Goal: Task Accomplishment & Management: Use online tool/utility

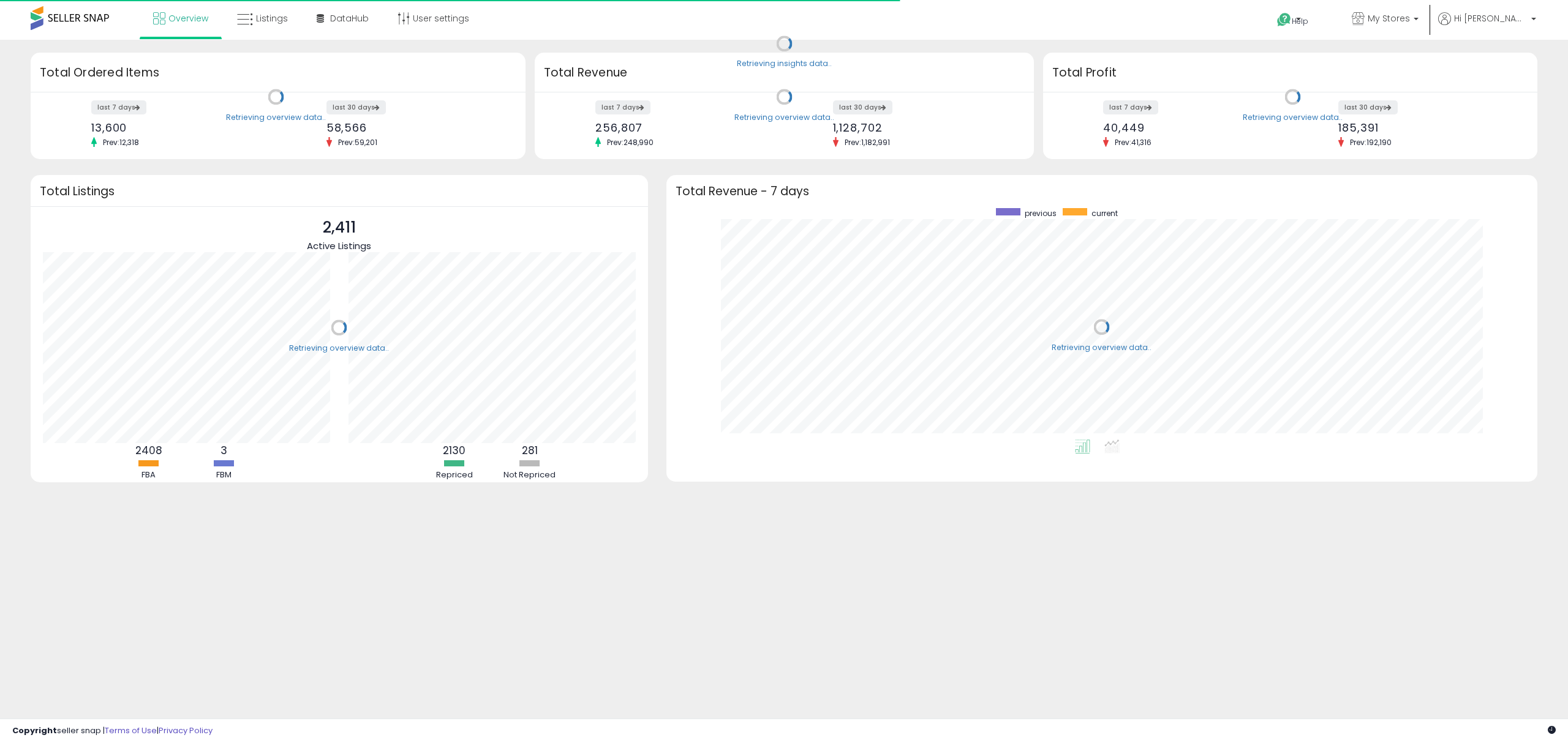
scroll to position [231, 846]
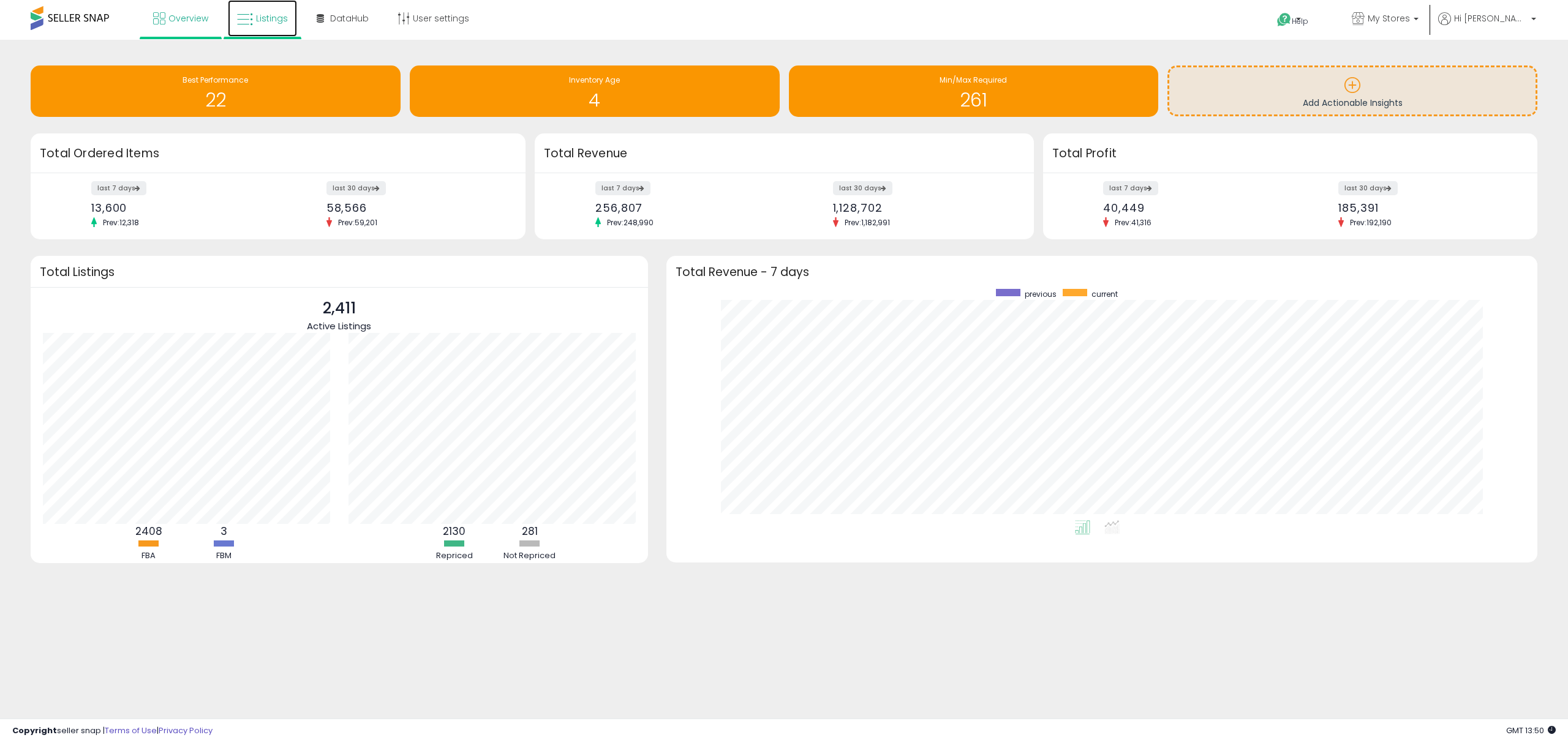
drag, startPoint x: 242, startPoint y: 16, endPoint x: 252, endPoint y: 18, distance: 10.2
click at [242, 16] on icon at bounding box center [245, 19] width 16 height 16
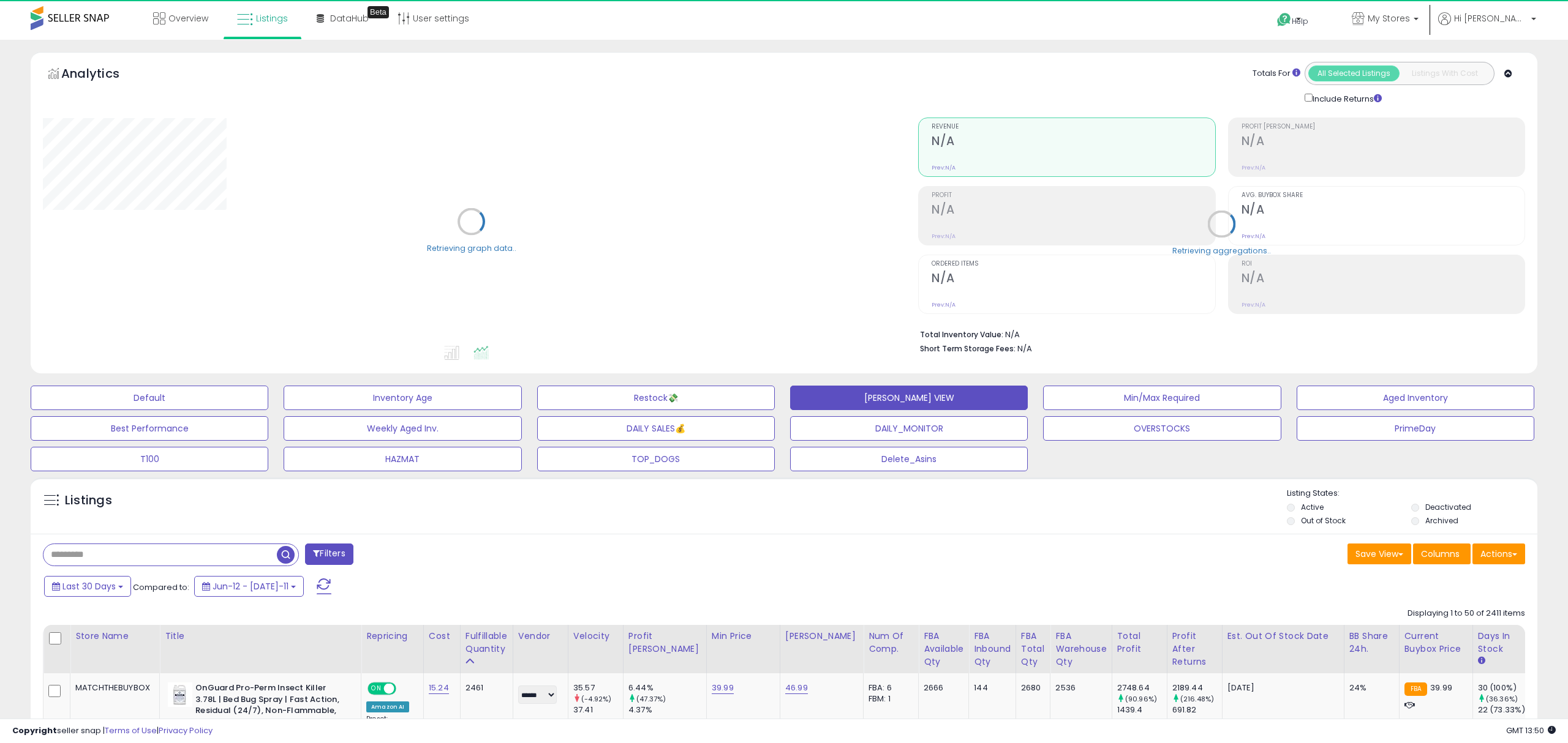
select select "**"
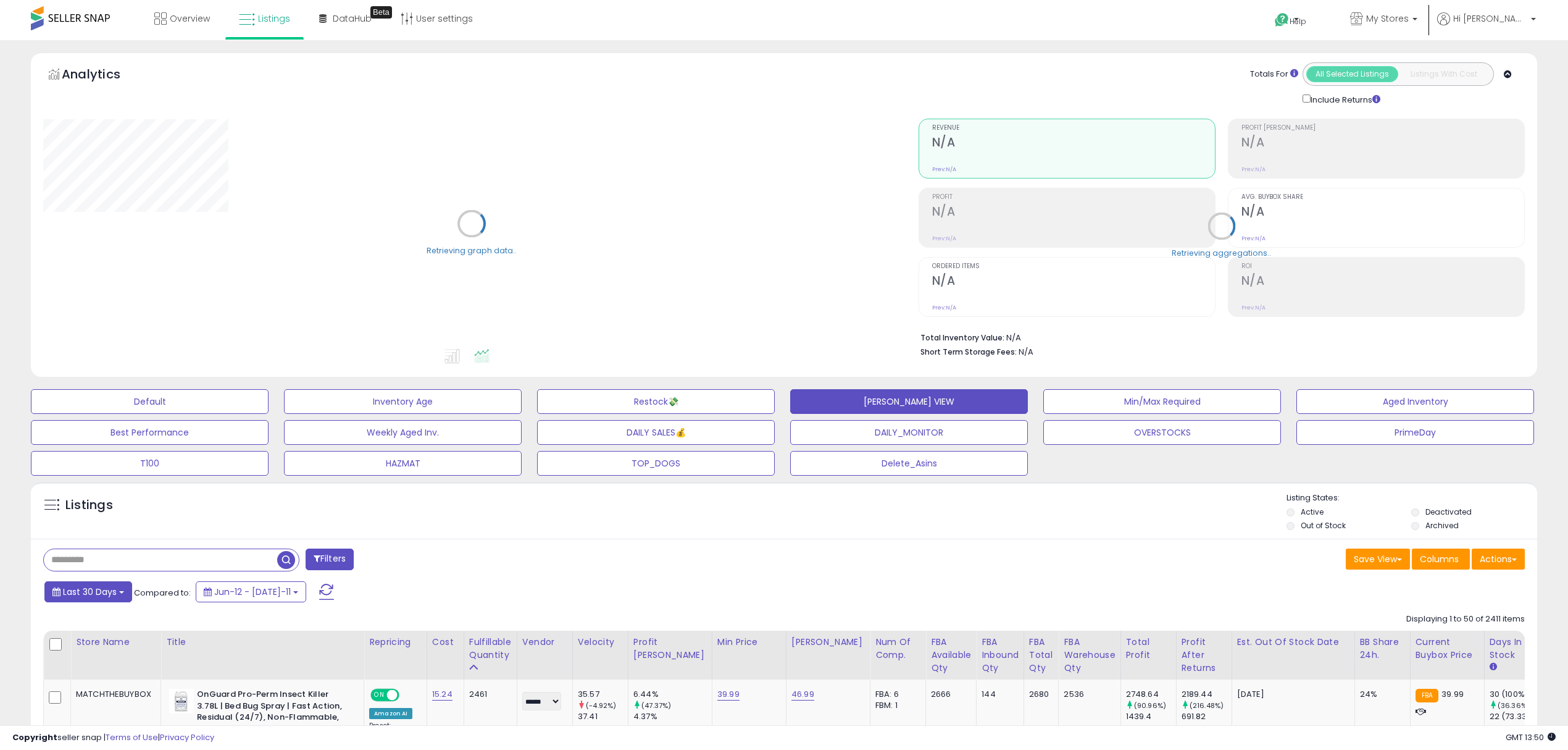
click at [64, 593] on span "Last 30 Days" at bounding box center [89, 592] width 53 height 12
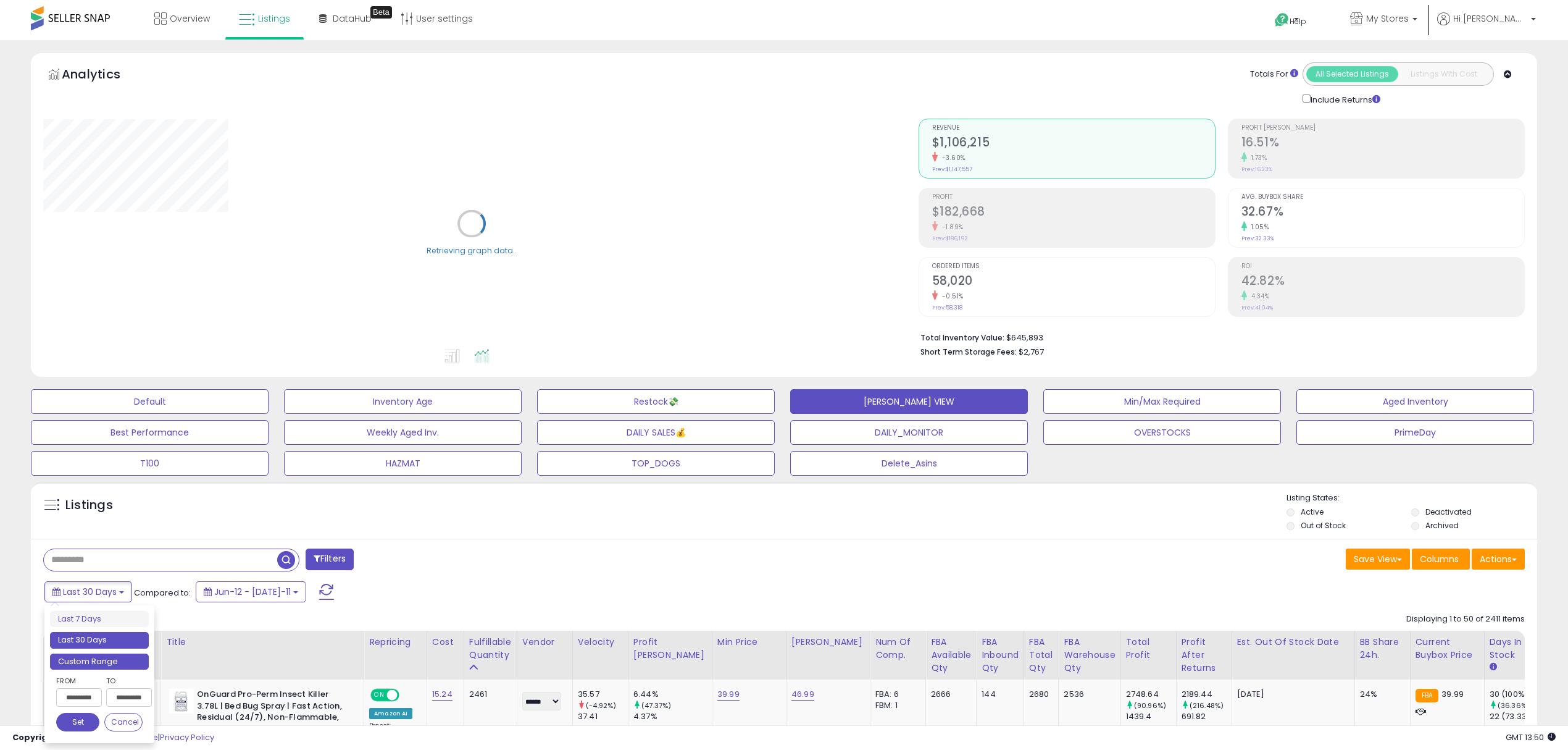
click at [81, 663] on li "Custom Range" at bounding box center [99, 662] width 99 height 17
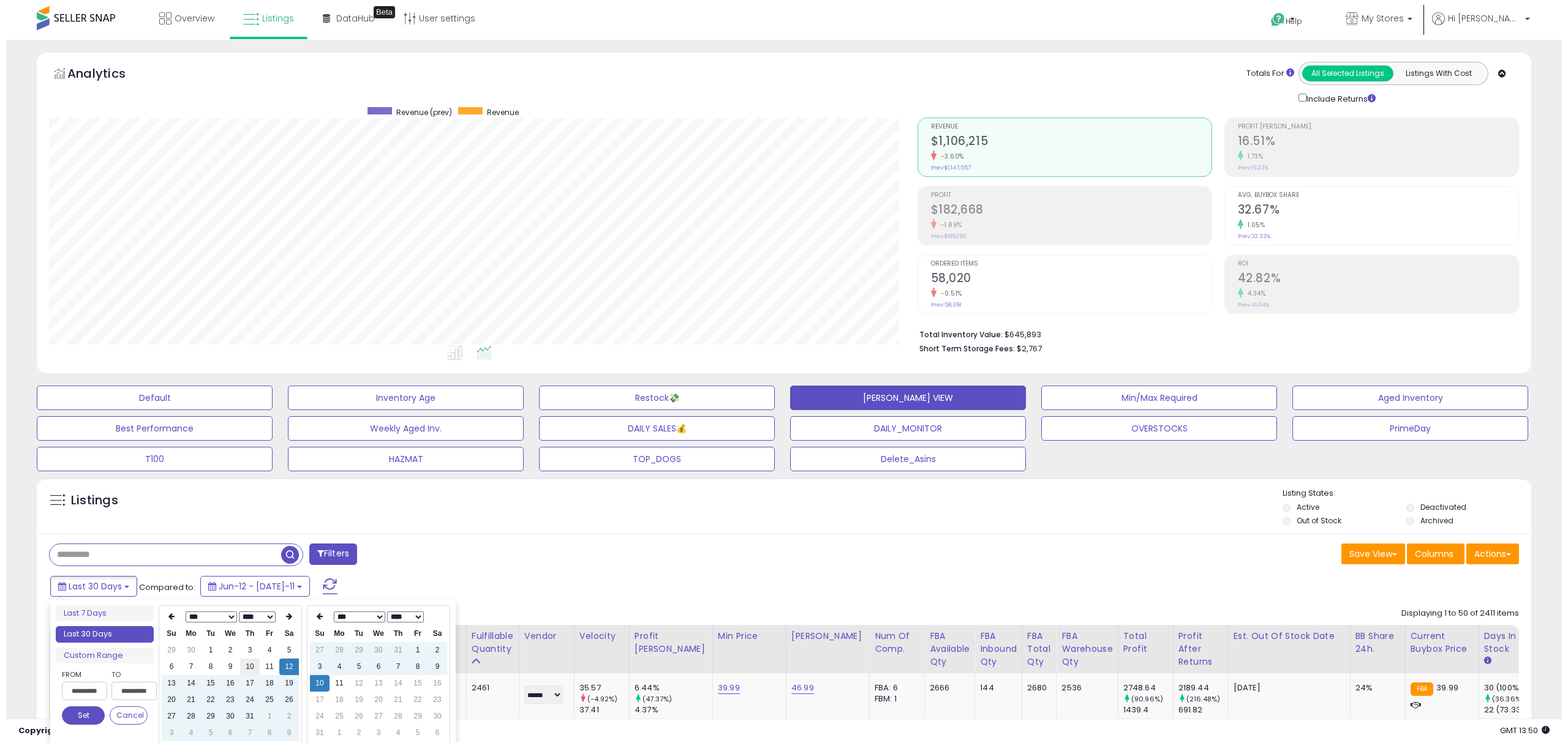
scroll to position [250, 868]
type input "**********"
click at [388, 665] on td "7" at bounding box center [392, 667] width 19 height 17
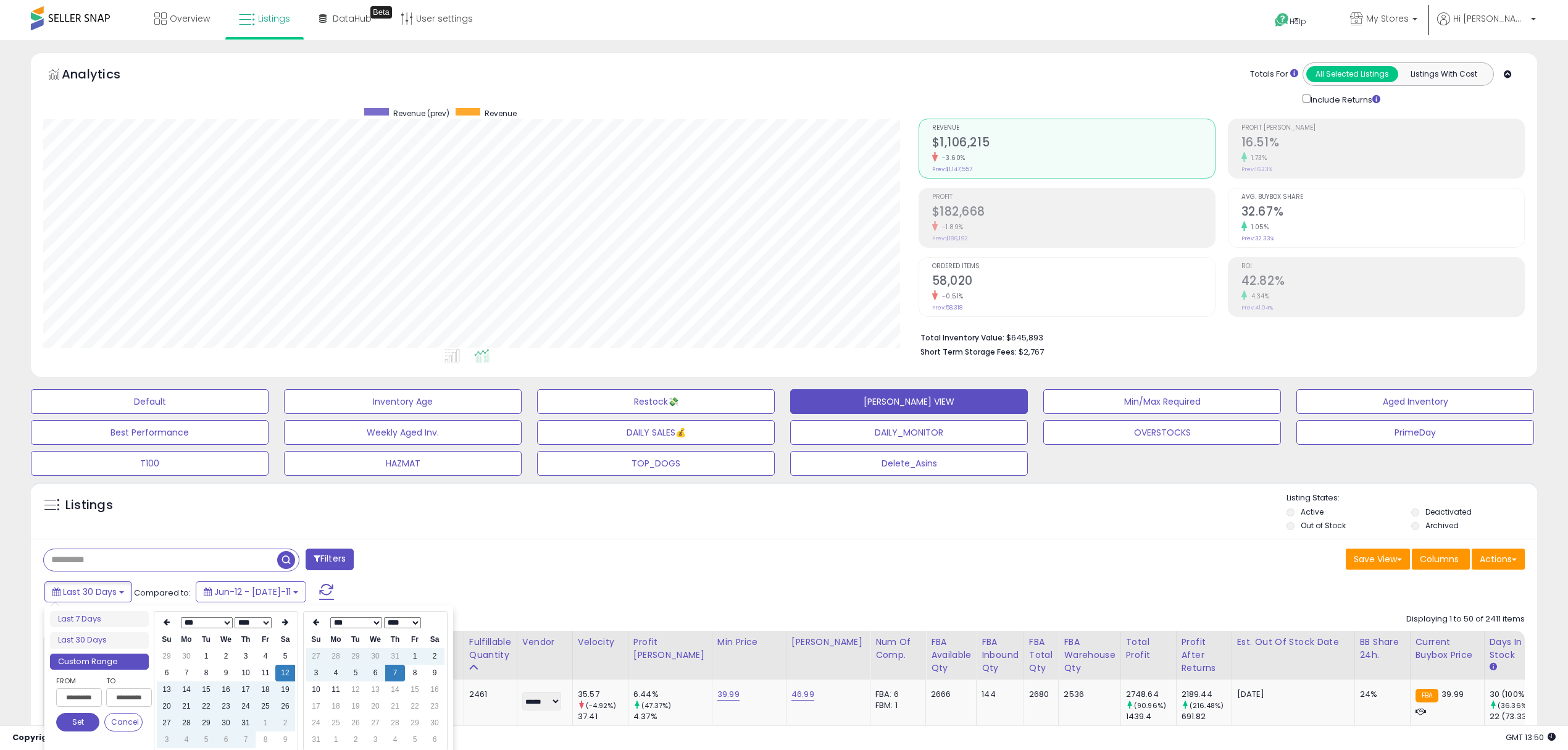
click at [287, 673] on td "12" at bounding box center [285, 673] width 20 height 17
click at [354, 672] on td "5" at bounding box center [355, 673] width 20 height 17
click at [396, 672] on td "7" at bounding box center [395, 673] width 20 height 17
click at [377, 667] on td "6" at bounding box center [375, 673] width 20 height 17
click at [396, 669] on td "7" at bounding box center [395, 673] width 20 height 17
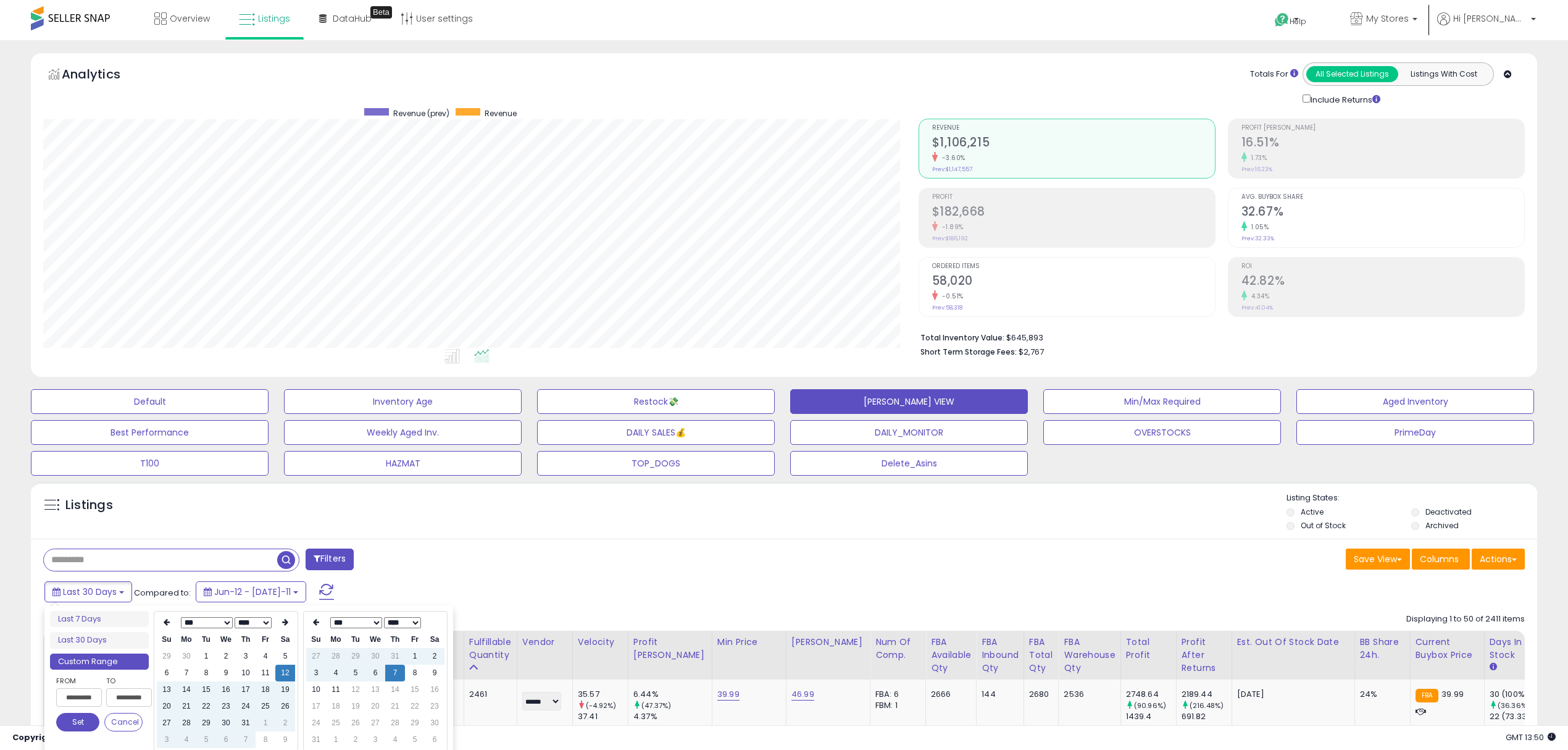
click at [396, 669] on td "7" at bounding box center [395, 673] width 20 height 17
click at [414, 671] on td "8" at bounding box center [415, 673] width 20 height 17
click at [400, 672] on td "7" at bounding box center [395, 673] width 20 height 17
click at [415, 674] on td "8" at bounding box center [415, 673] width 20 height 17
type input "**********"
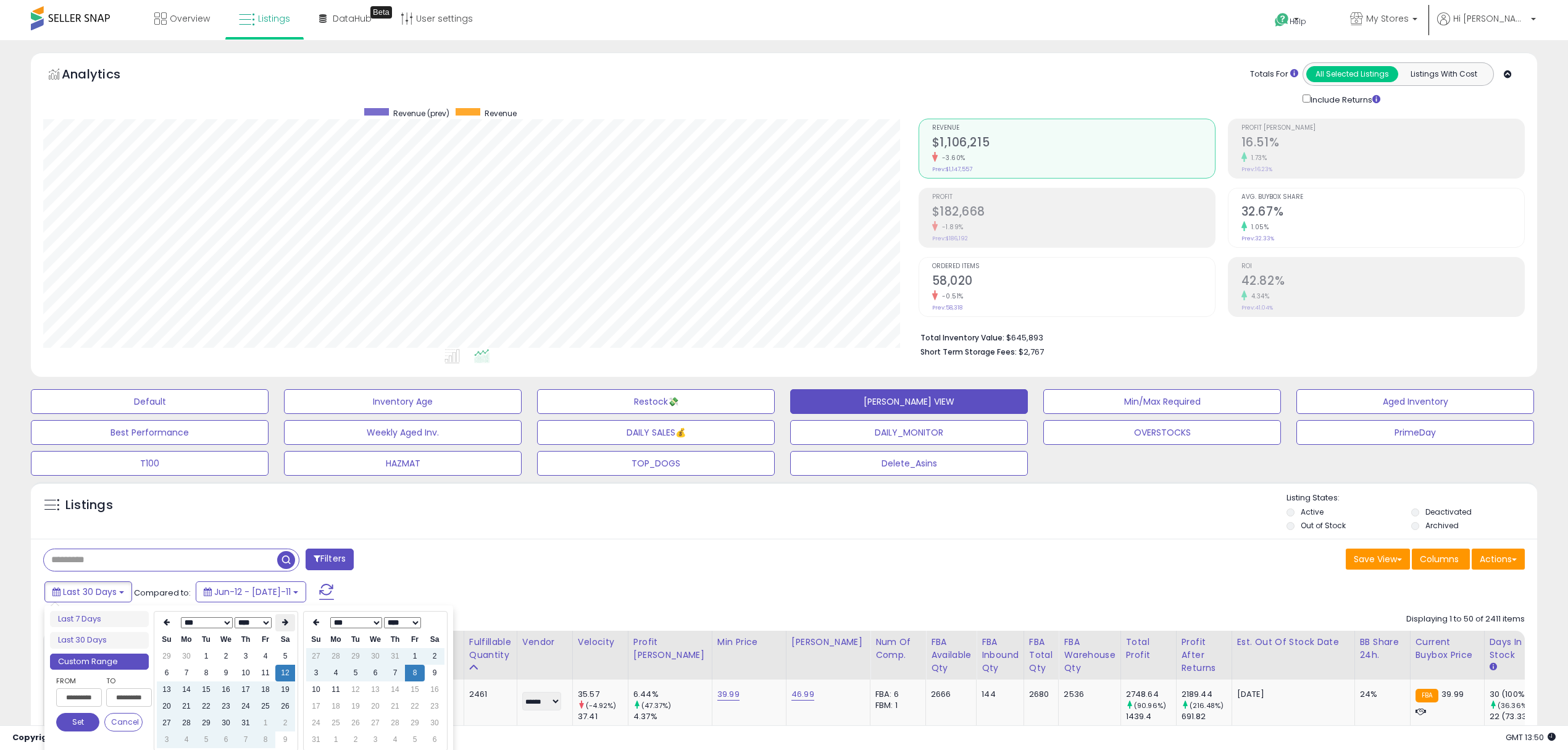
click at [287, 621] on icon at bounding box center [285, 622] width 6 height 7
click at [244, 673] on td "7" at bounding box center [246, 673] width 20 height 17
type input "**********"
click at [434, 671] on td "9" at bounding box center [434, 673] width 20 height 17
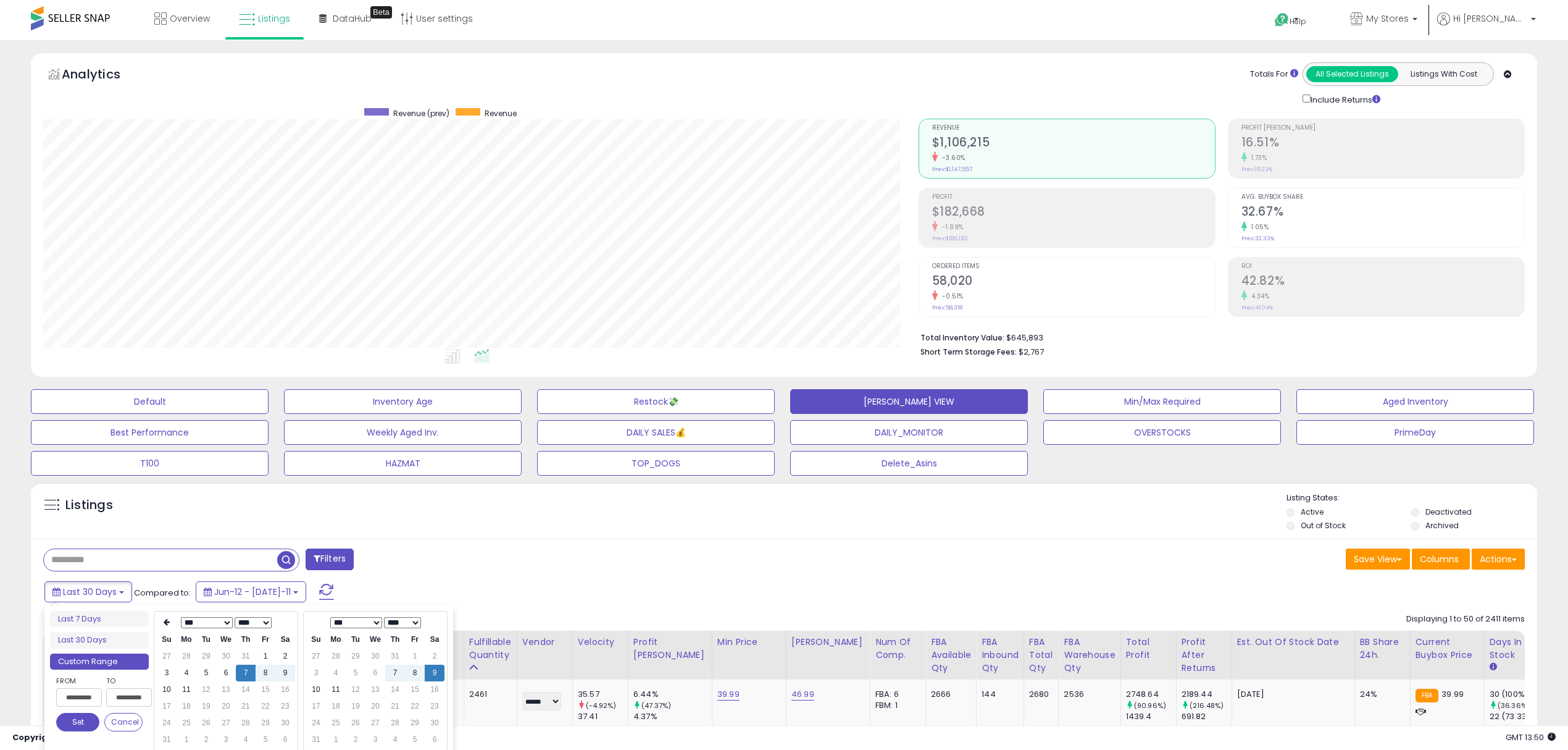
type input "**********"
click at [80, 723] on button "Set" at bounding box center [78, 722] width 43 height 18
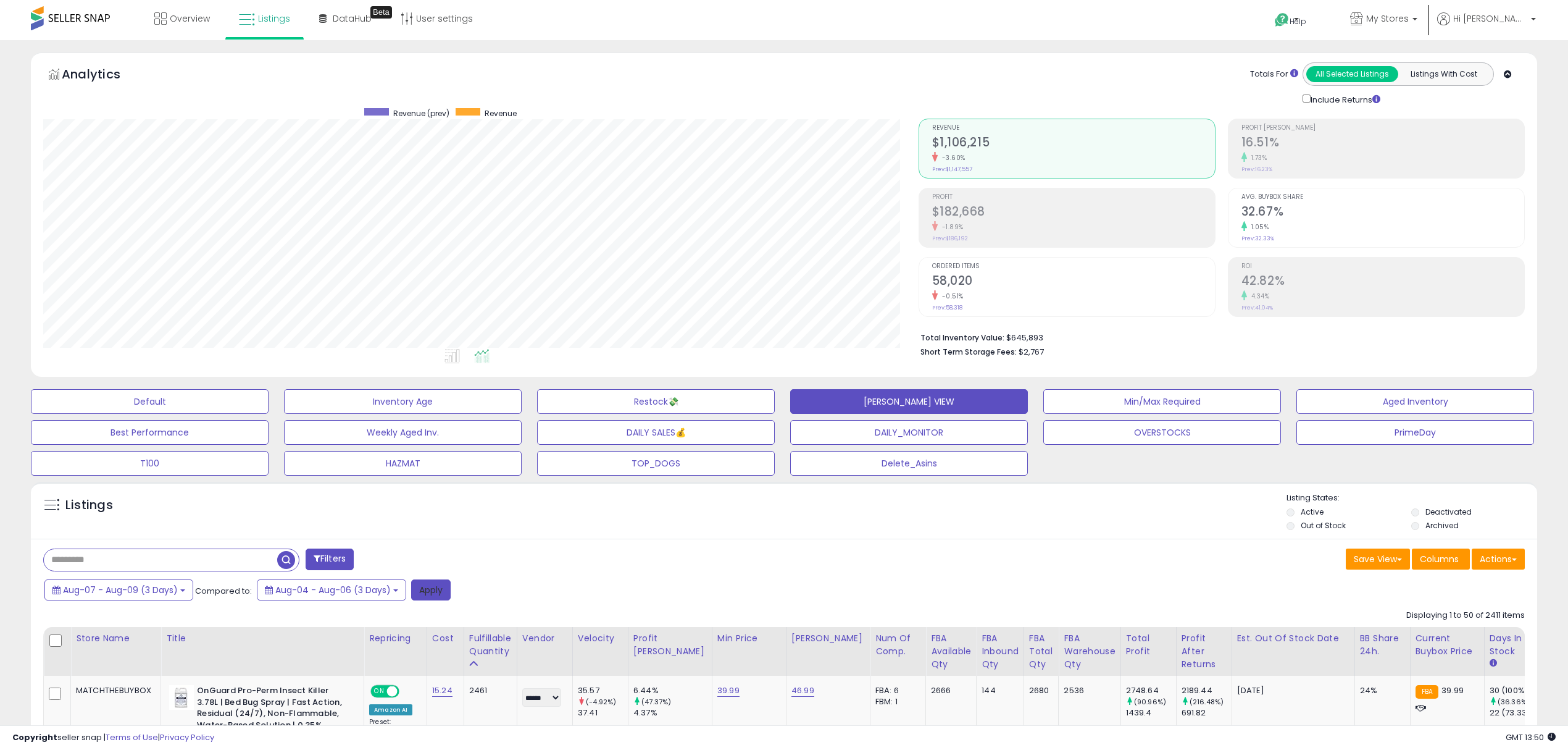
click at [437, 591] on button "Apply" at bounding box center [431, 590] width 39 height 21
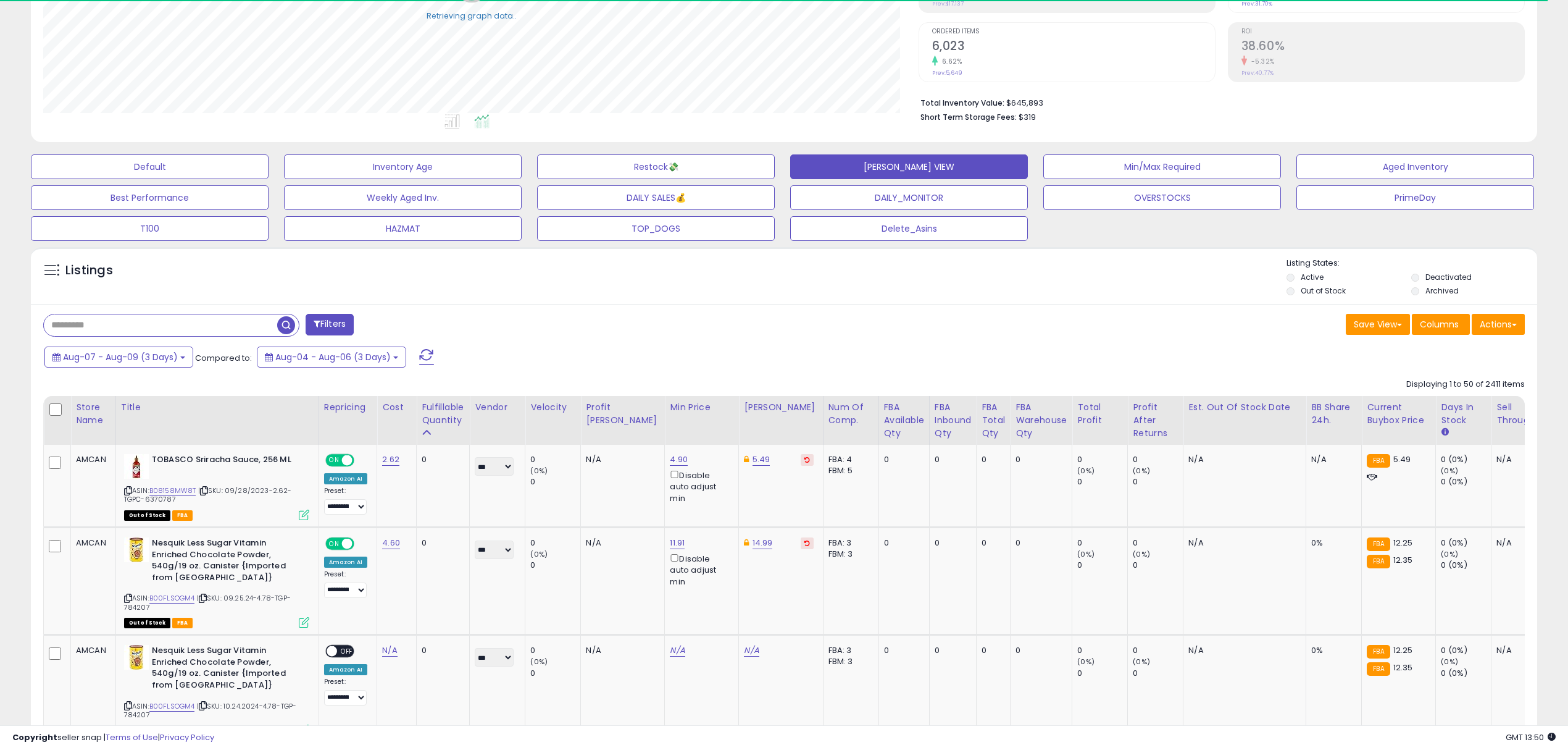
scroll to position [247, 0]
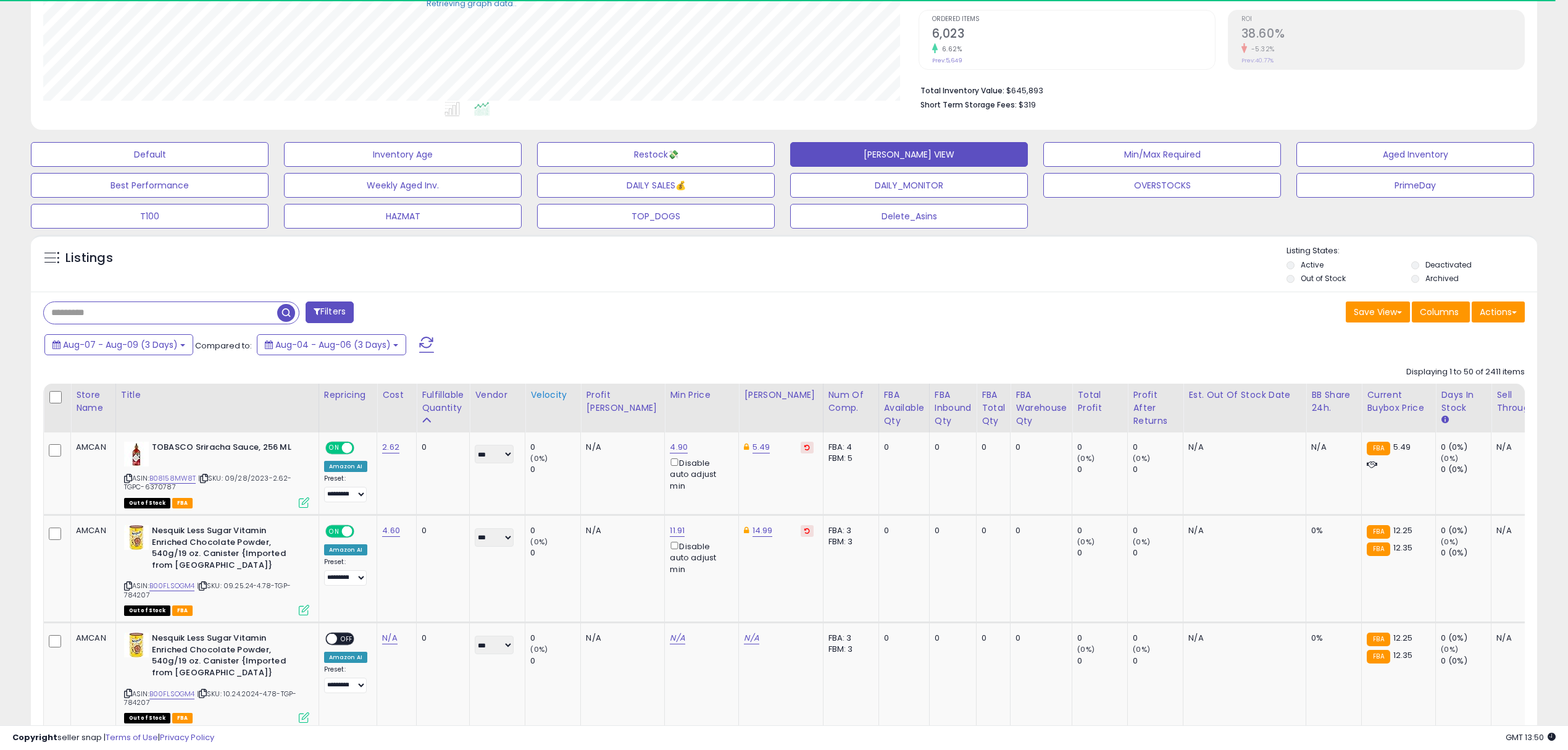
click at [551, 400] on div "Velocity" at bounding box center [553, 395] width 45 height 13
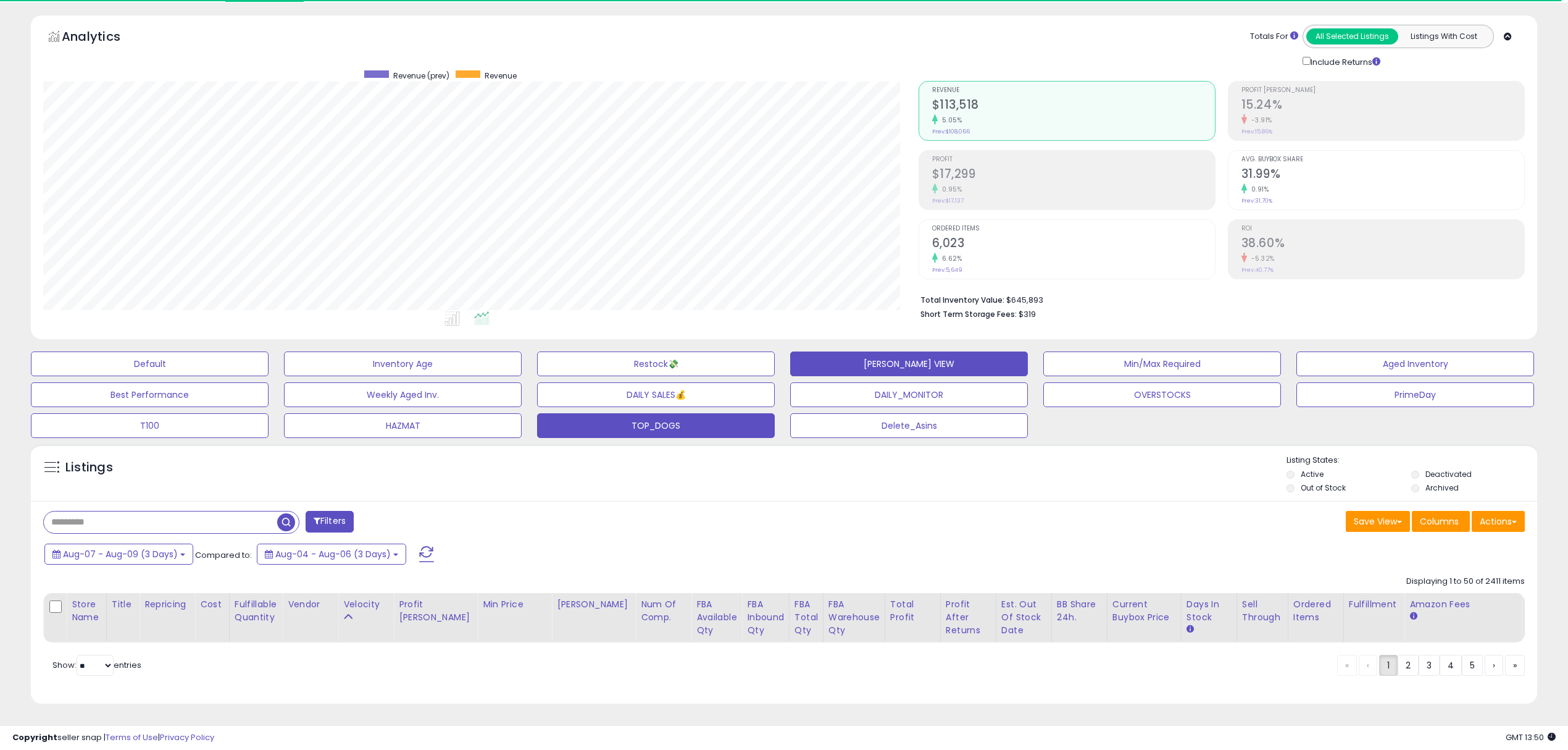
scroll to position [252, 875]
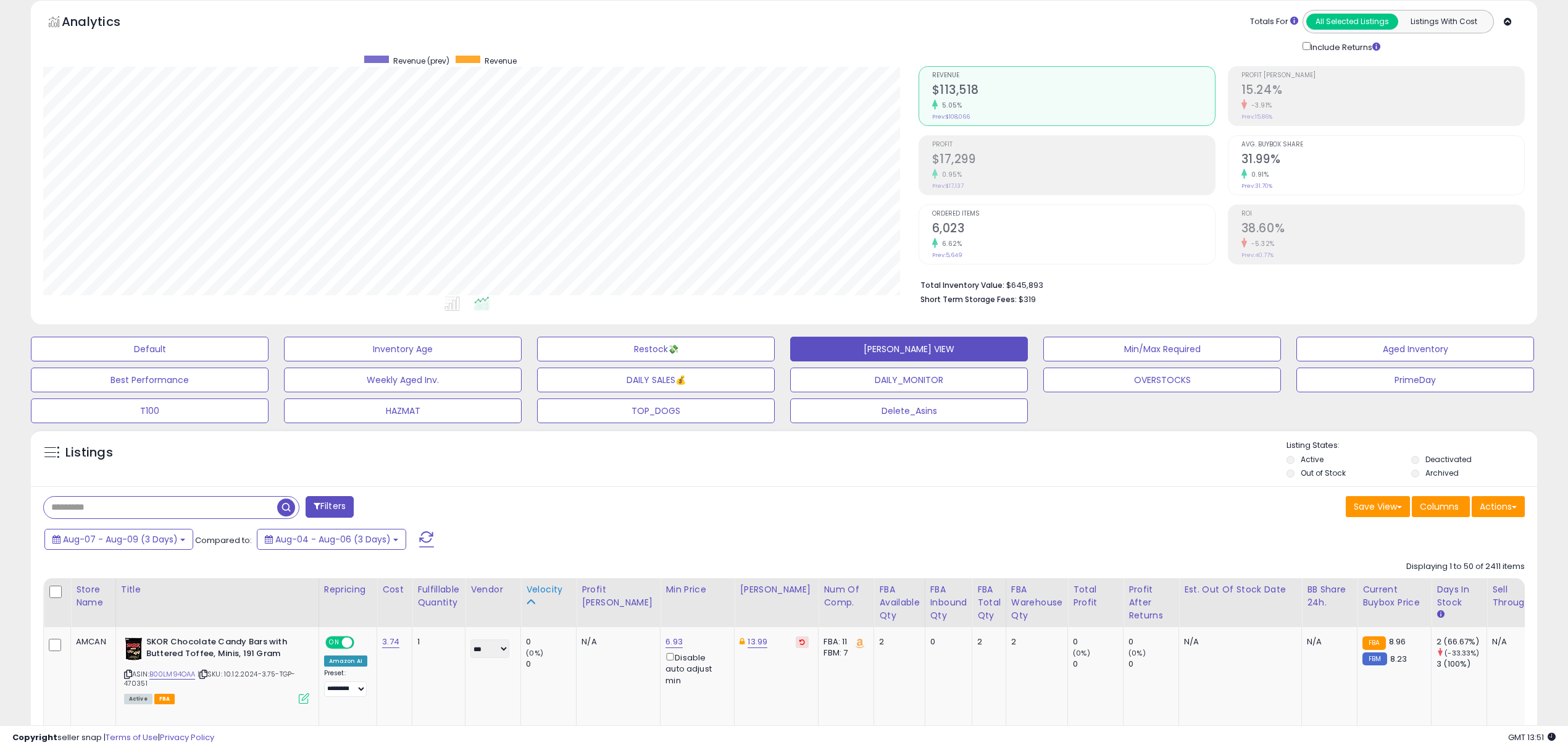
click at [563, 589] on div "Velocity" at bounding box center [549, 590] width 45 height 13
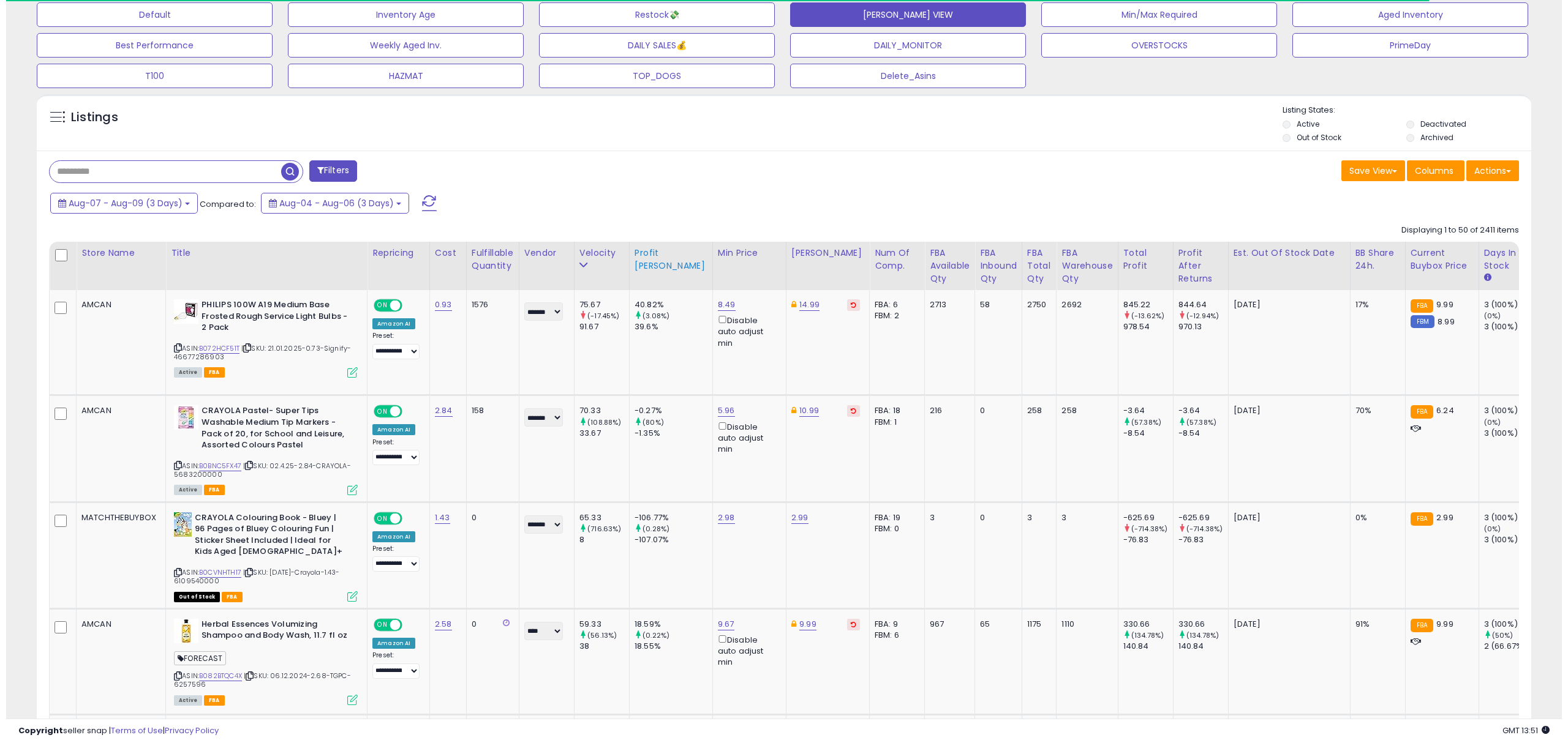
scroll to position [460, 0]
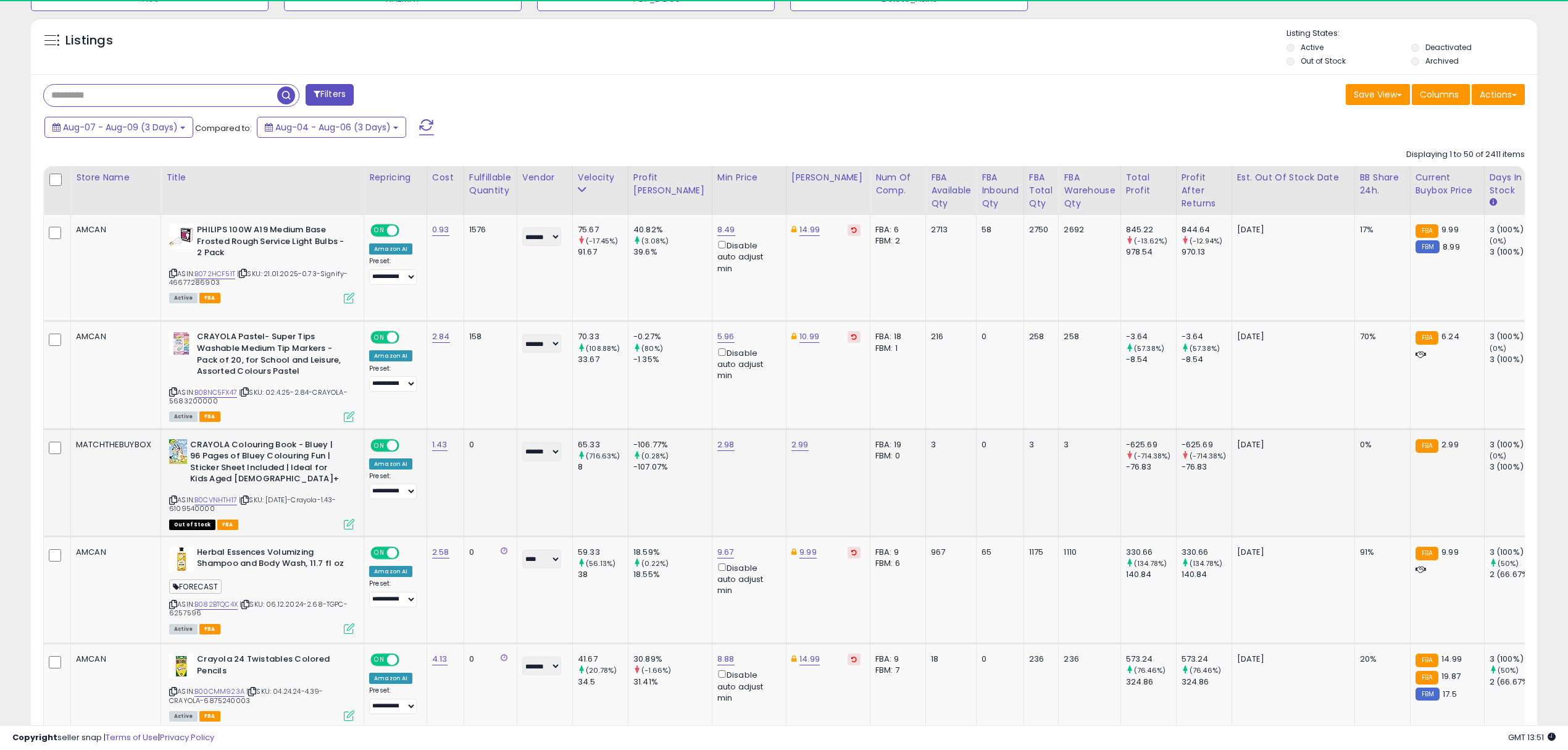
click at [350, 525] on icon at bounding box center [349, 525] width 11 height 11
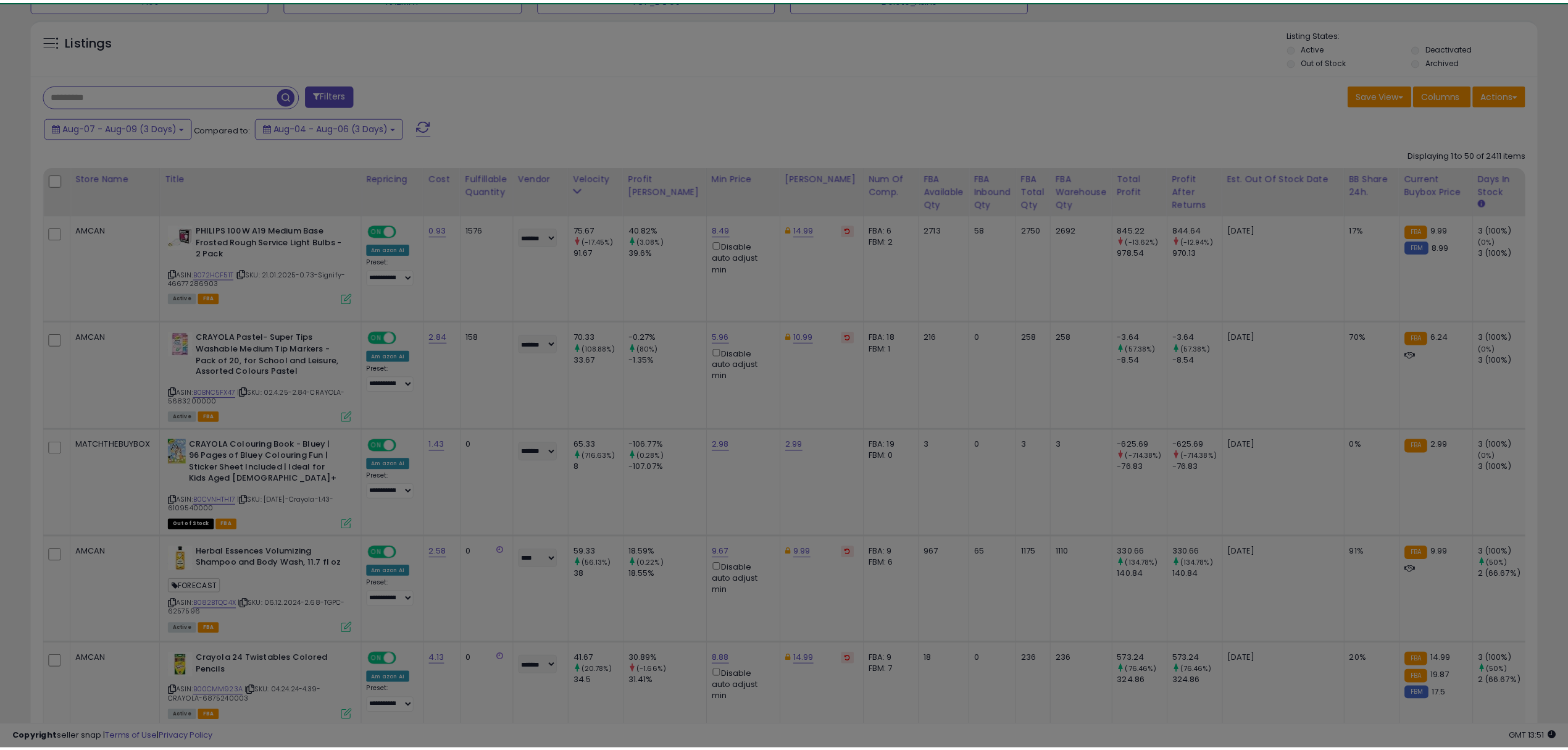
scroll to position [252, 882]
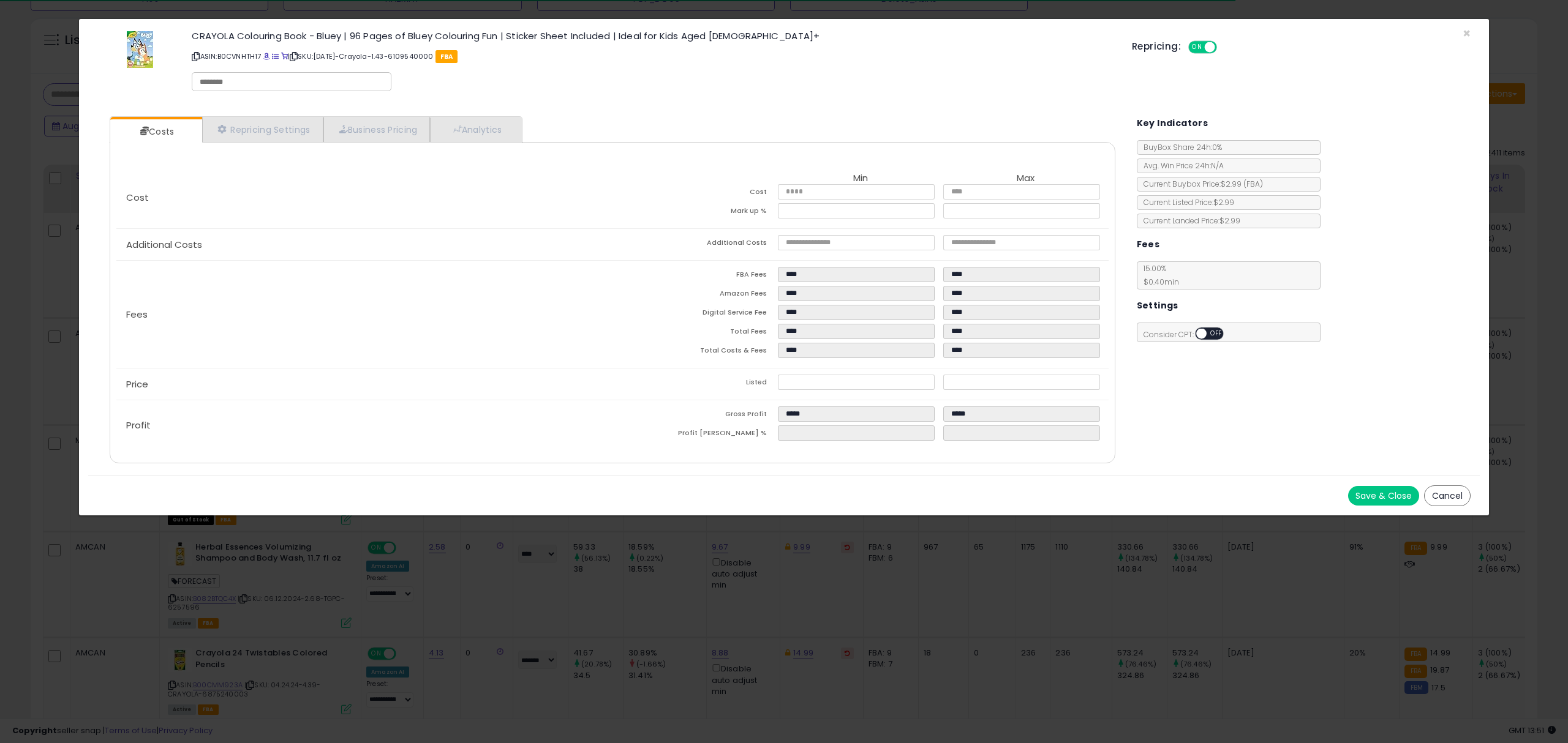
click at [919, 571] on div "× Close CRAYOLA Colouring Book - Bluey | 96 Pages of Bluey Colouring Fun | Stic…" at bounding box center [784, 372] width 1568 height 743
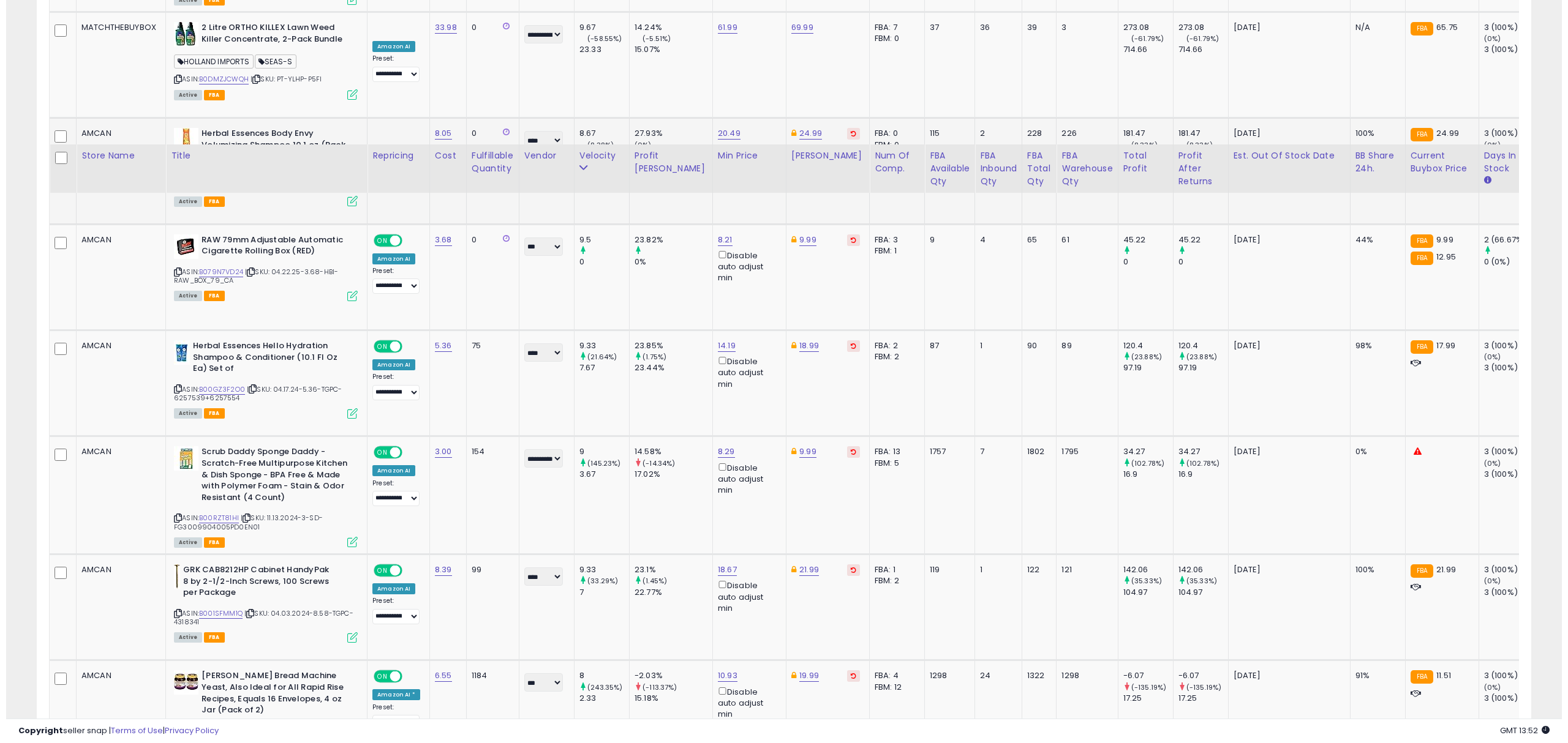
scroll to position [4949, 0]
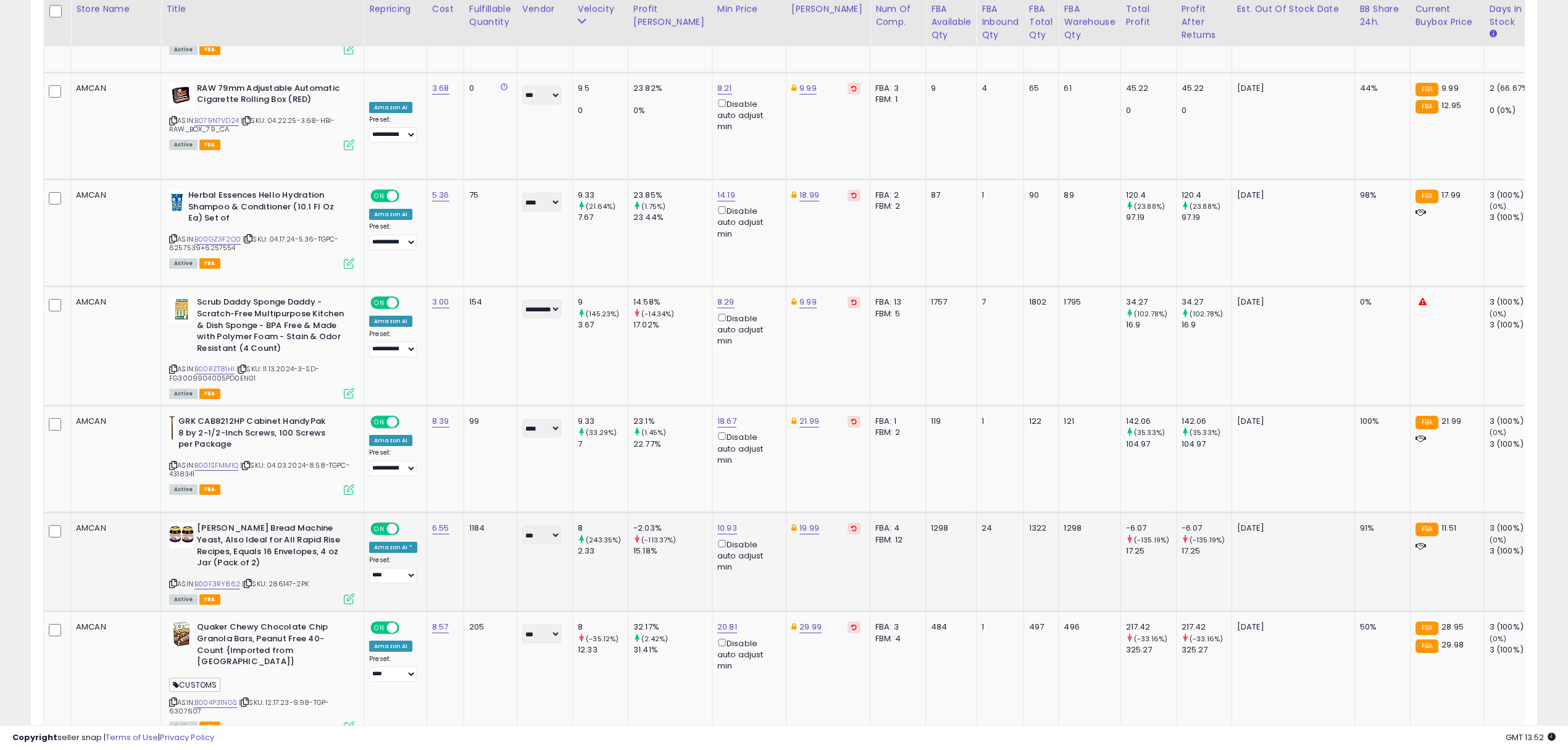
click at [344, 594] on icon at bounding box center [349, 599] width 11 height 11
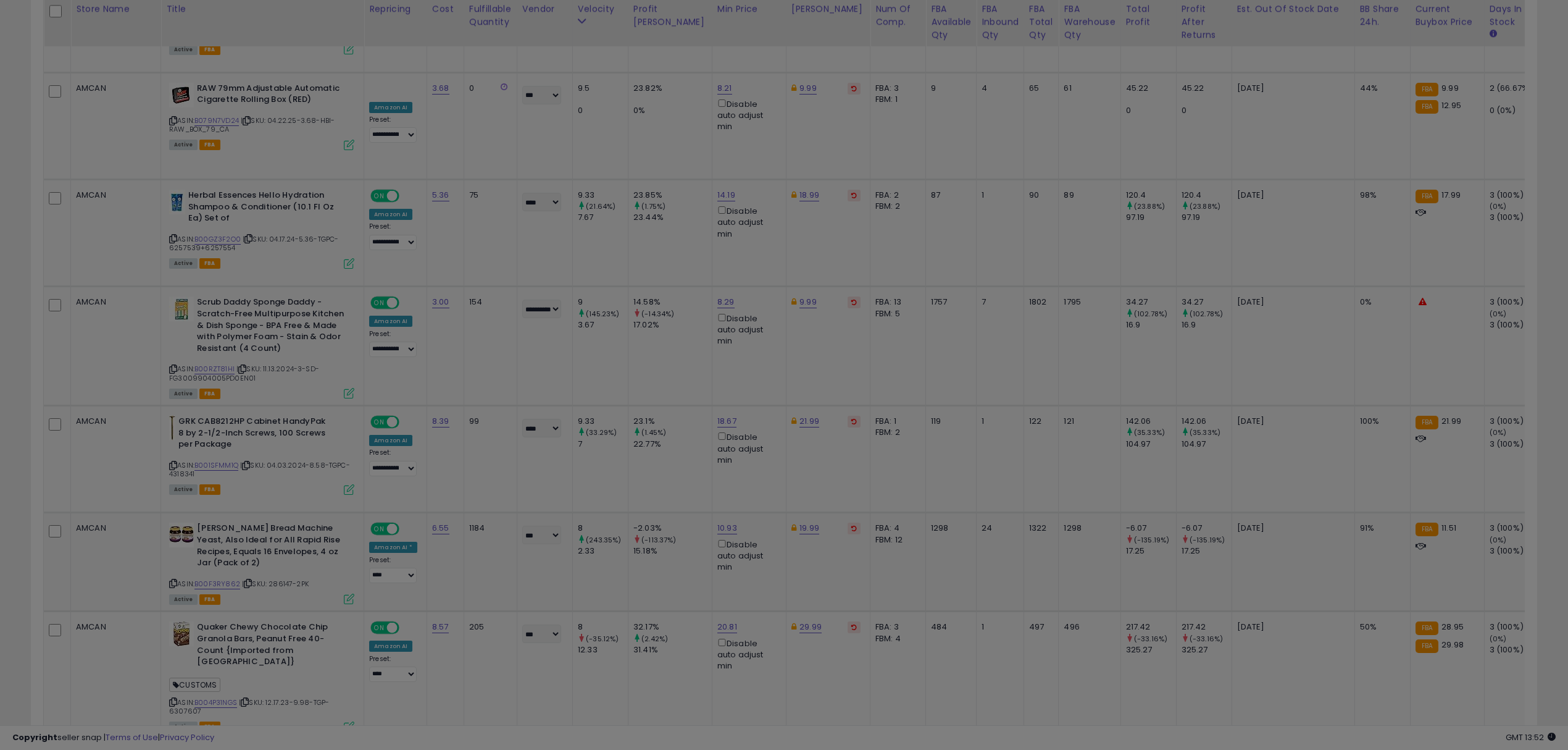
scroll to position [252, 882]
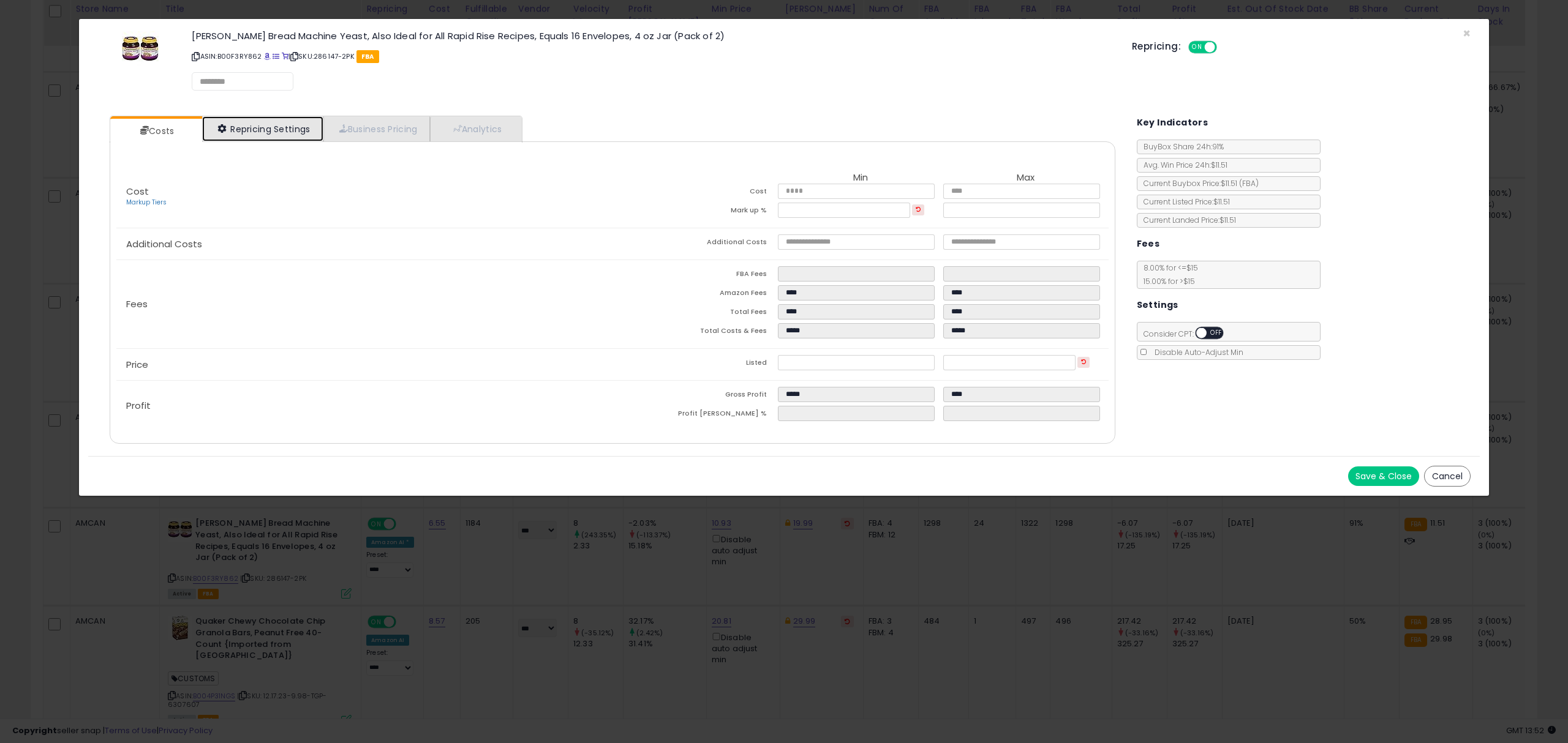
click at [274, 126] on link "Repricing Settings" at bounding box center [262, 128] width 121 height 25
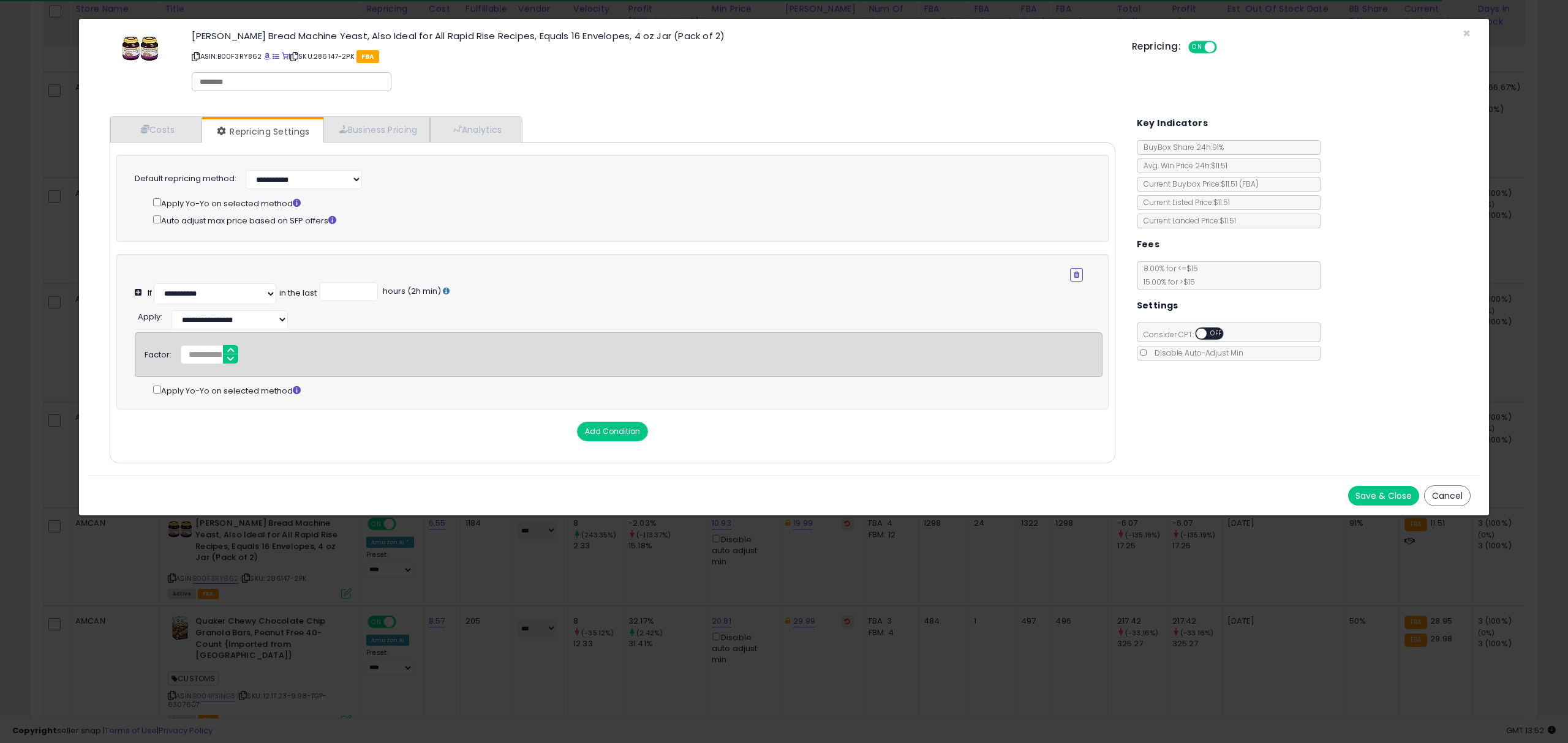
click at [371, 612] on div "× Close [PERSON_NAME] Bread Machine Yeast, Also Ideal for All Rapid Rise Recipe…" at bounding box center [784, 372] width 1568 height 743
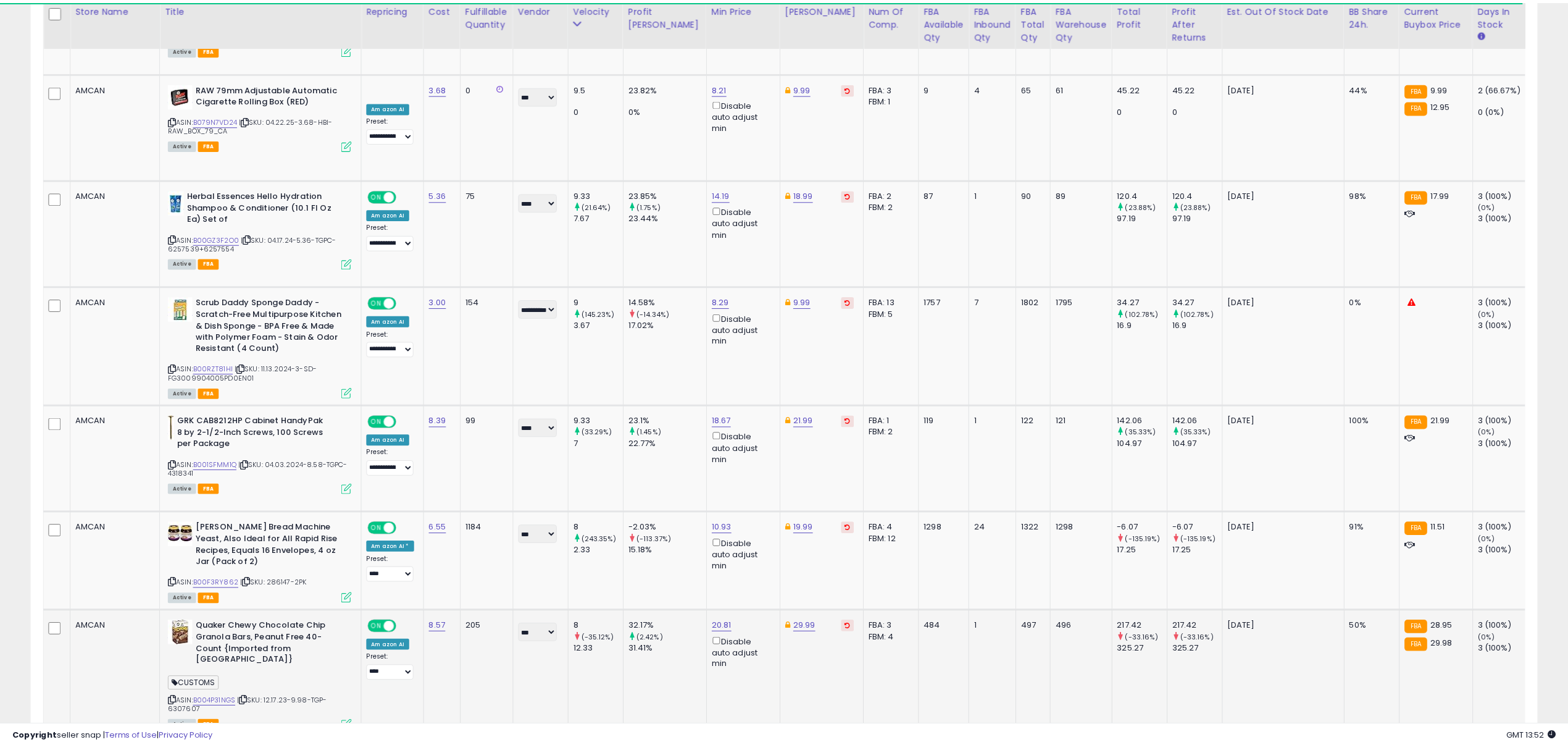
scroll to position [617605, 616573]
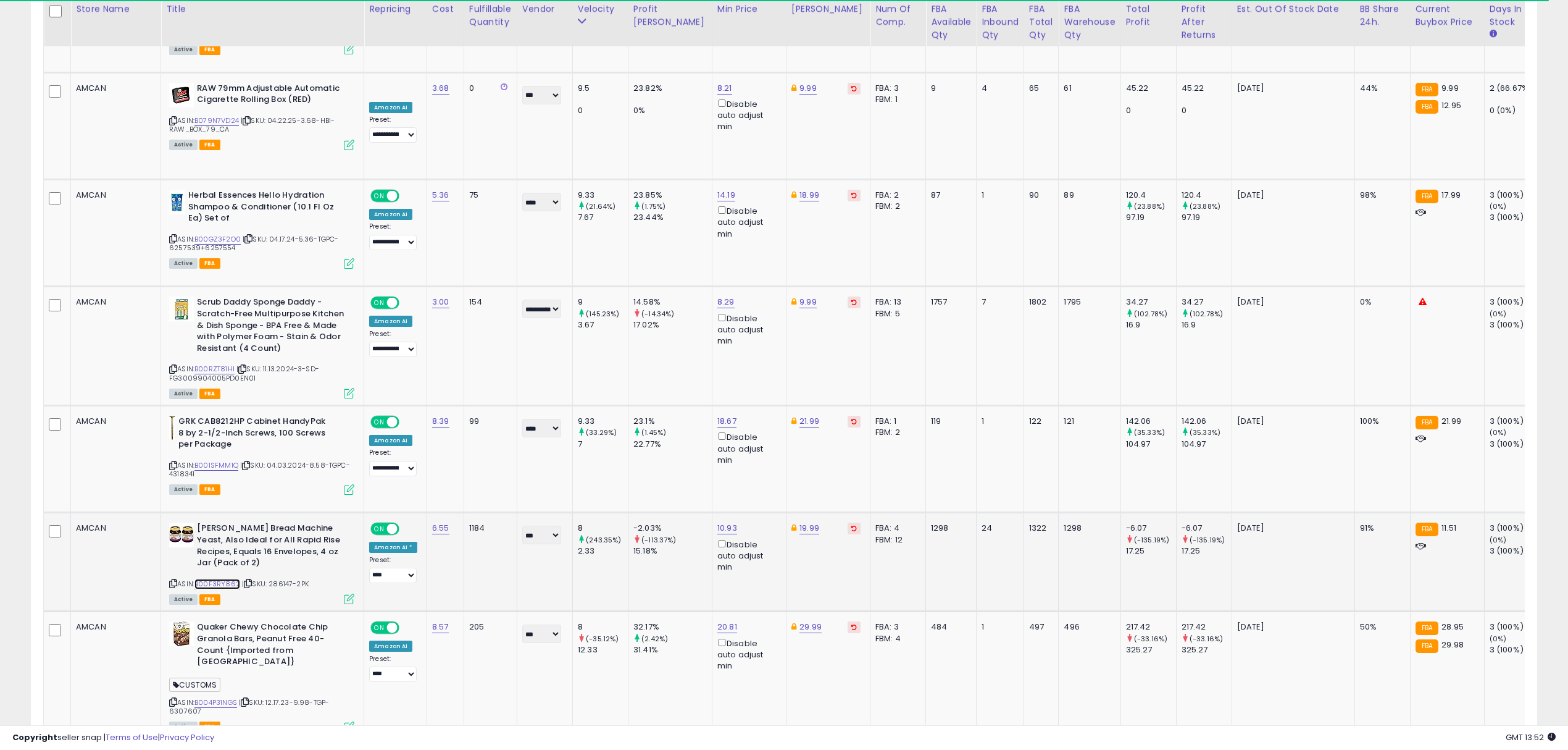
click at [221, 579] on link "B00F3RY862" at bounding box center [218, 584] width 46 height 11
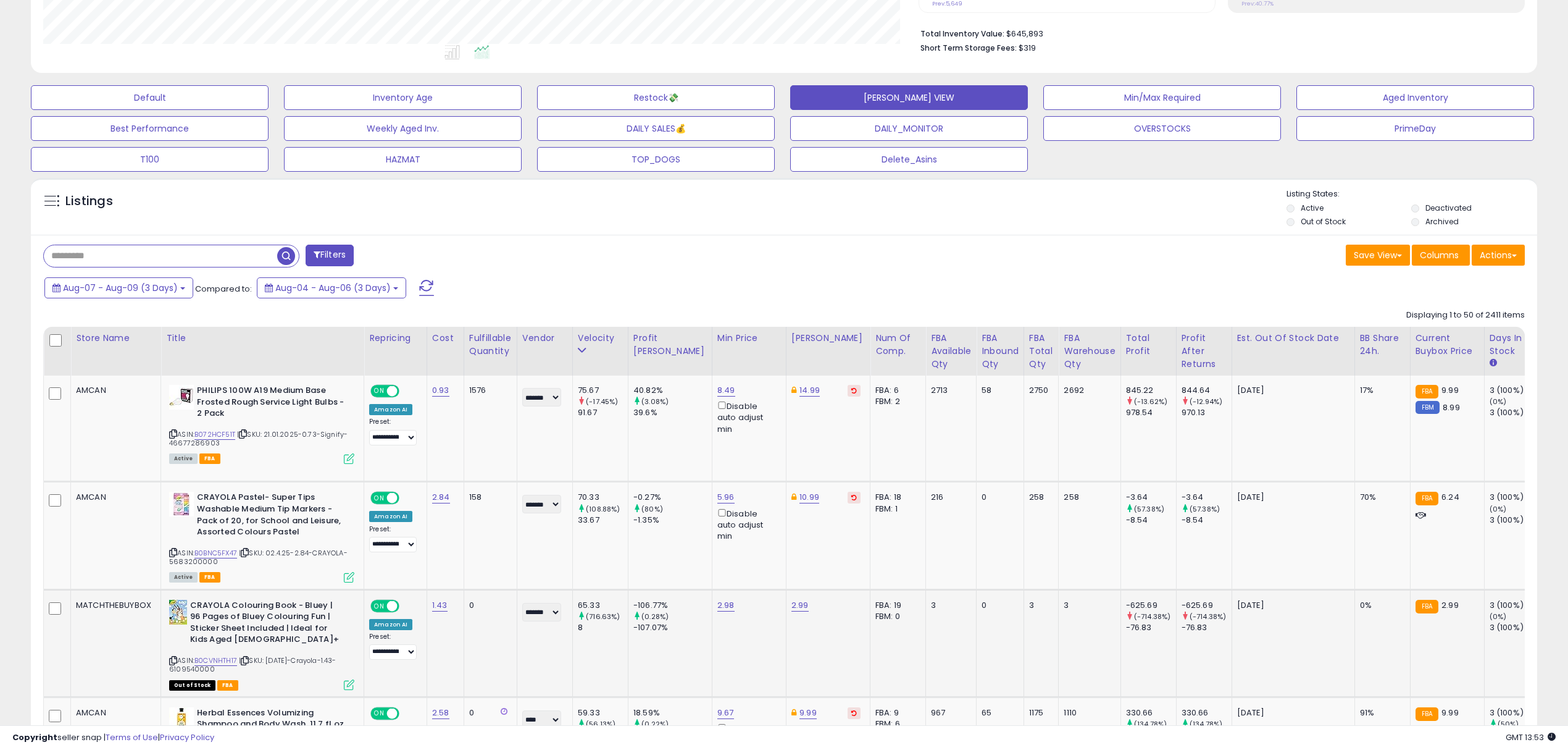
scroll to position [217, 0]
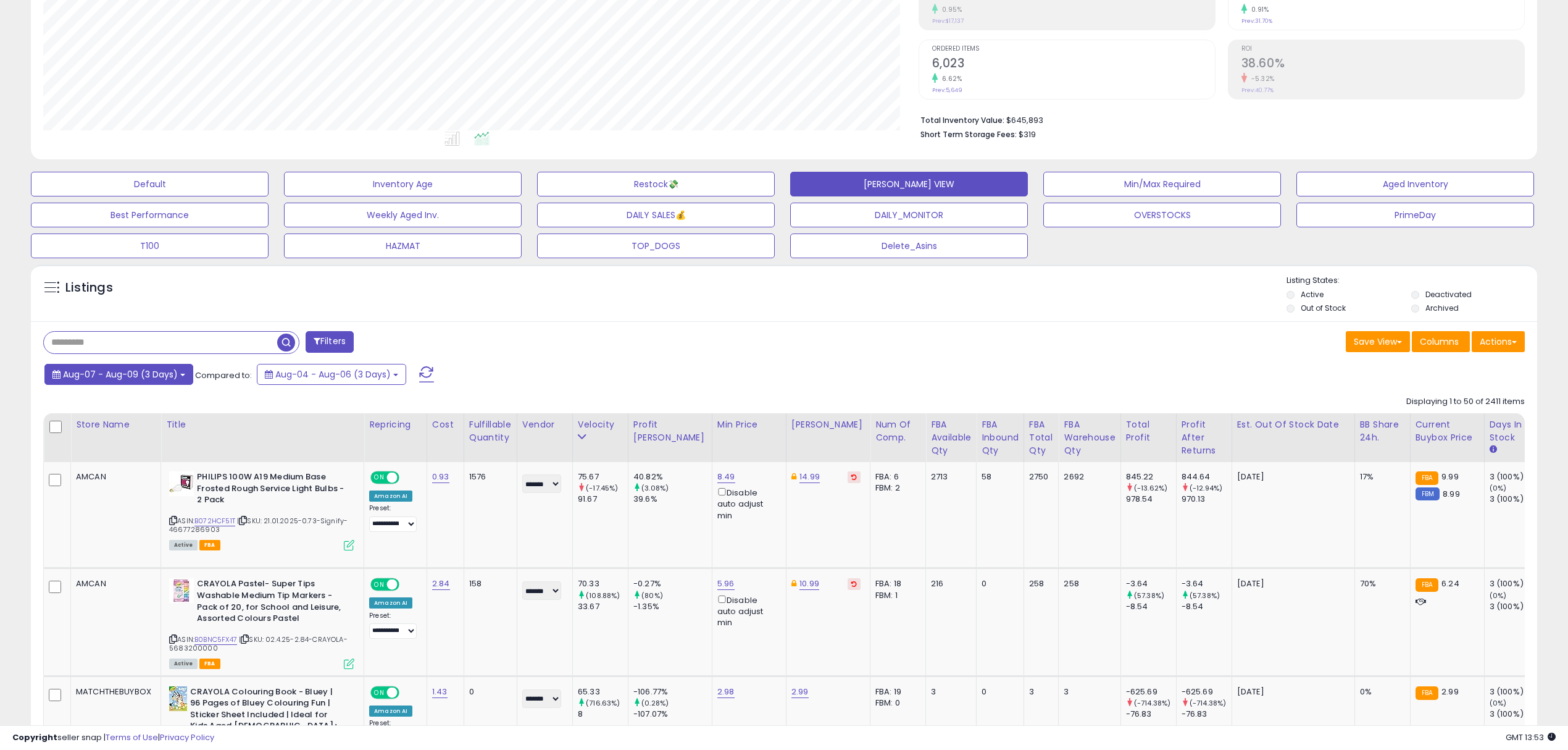
click at [99, 374] on span "Aug-07 - Aug-09 (3 Days)" at bounding box center [120, 374] width 115 height 12
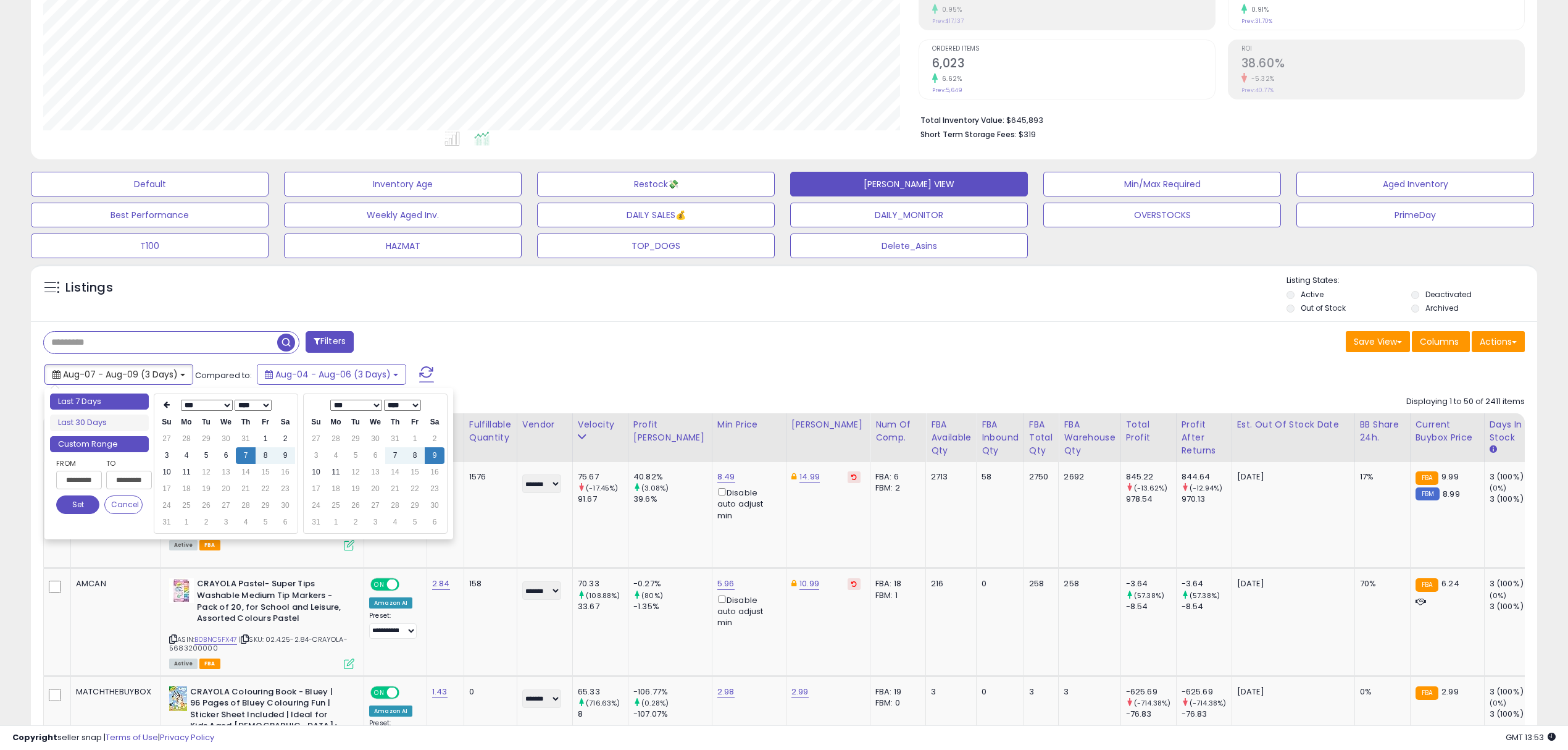
type input "**********"
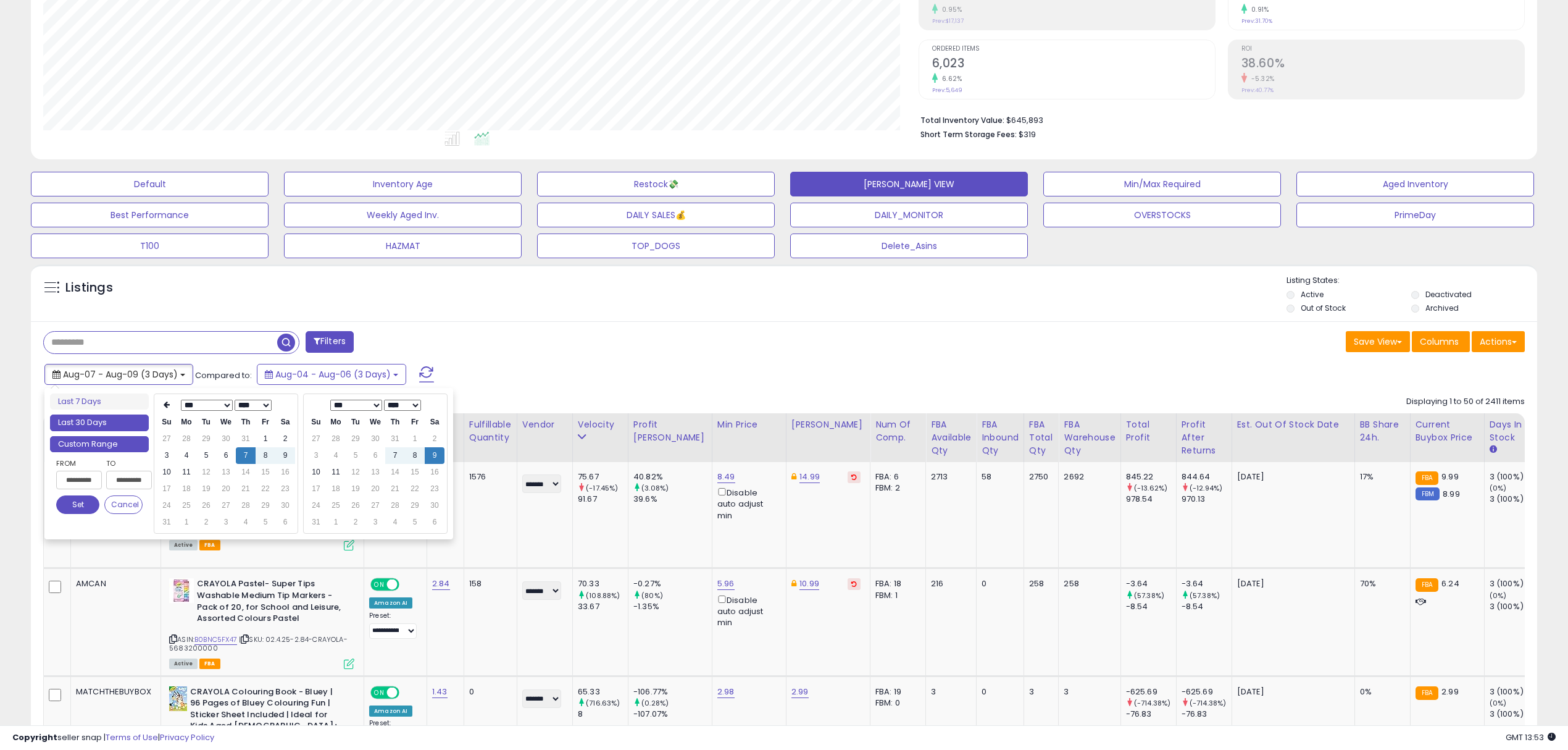
type input "**********"
click at [99, 418] on li "Last 30 Days" at bounding box center [99, 422] width 99 height 17
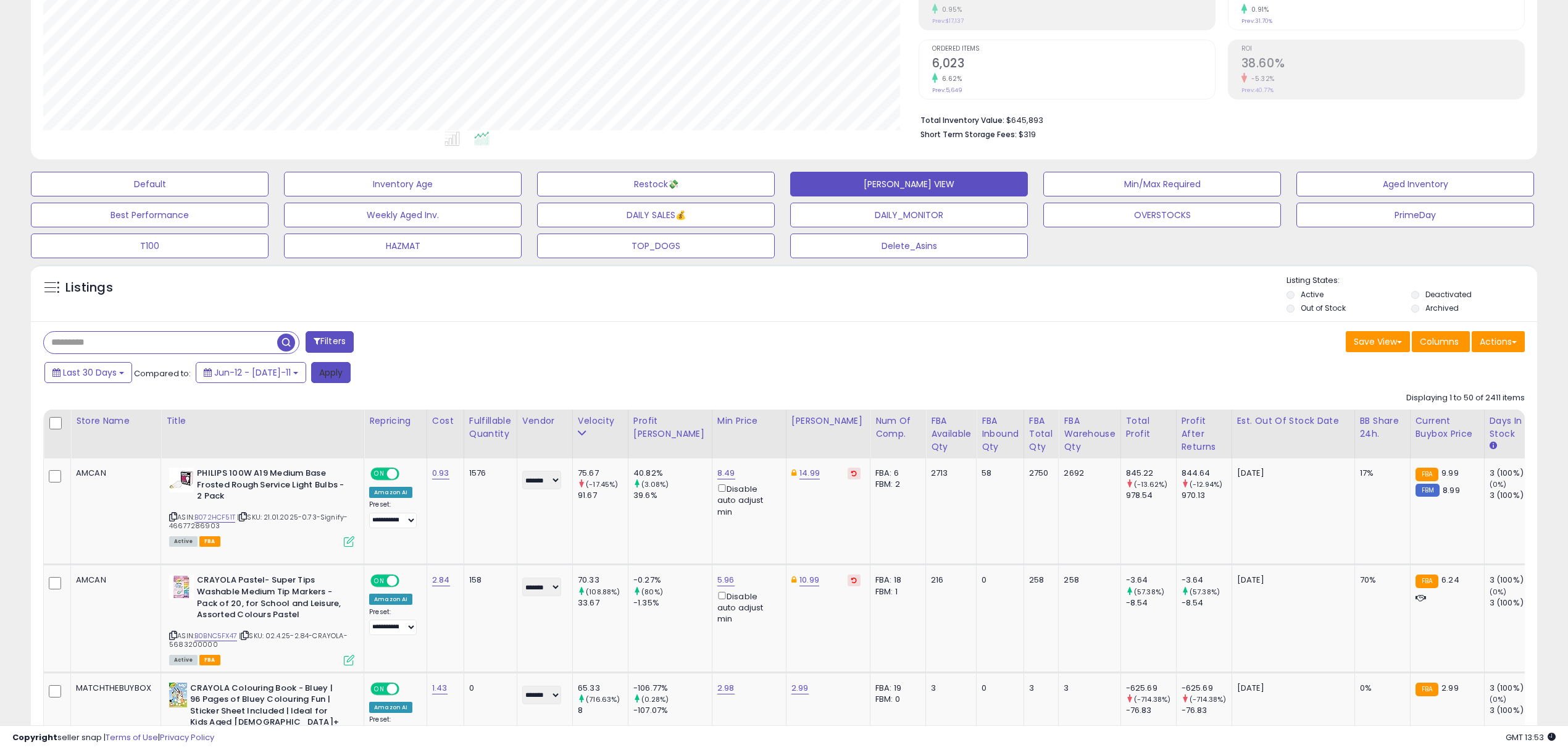
click at [321, 373] on button "Apply" at bounding box center [331, 372] width 39 height 21
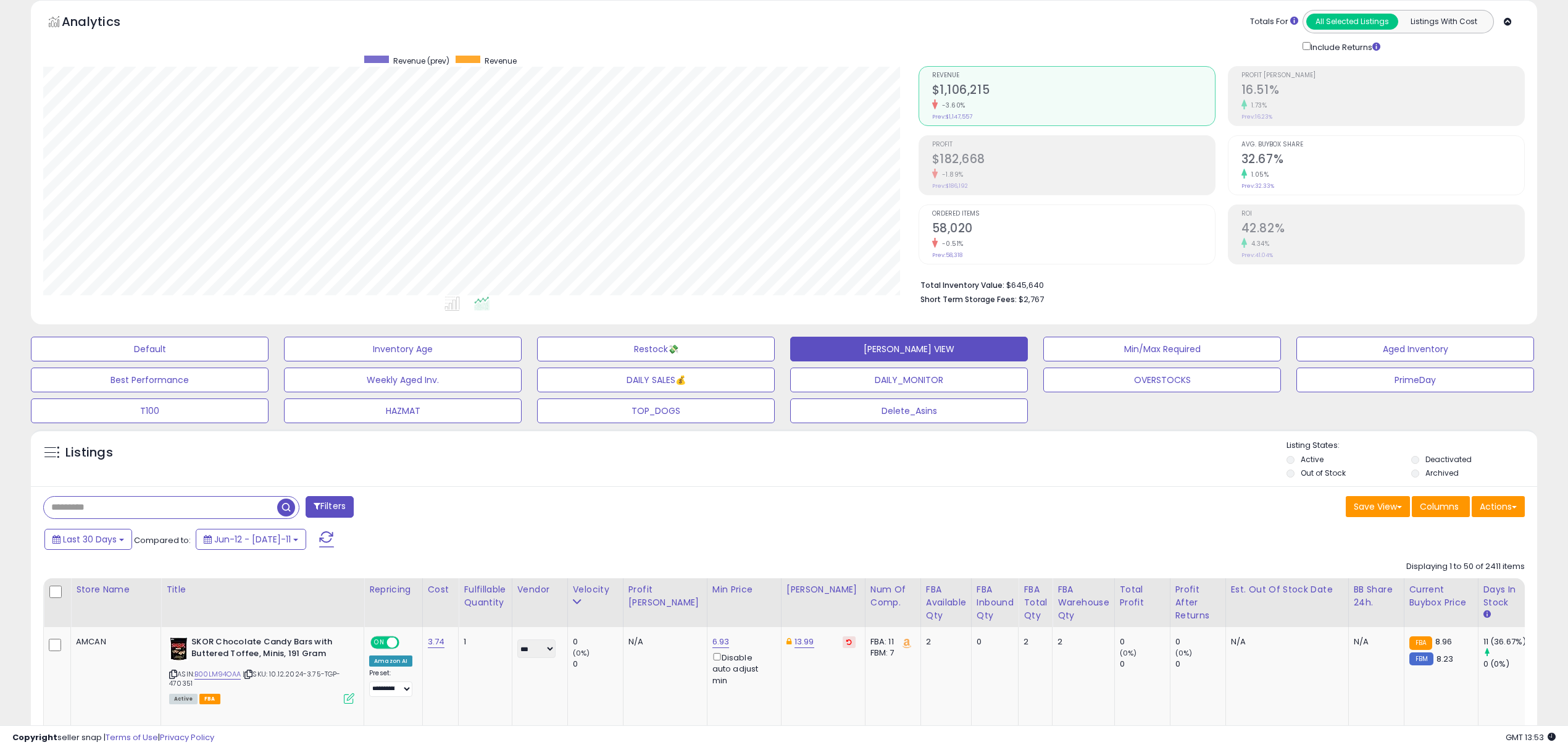
scroll to position [252, 875]
click at [166, 506] on input "text" at bounding box center [160, 508] width 233 height 22
type input "*****"
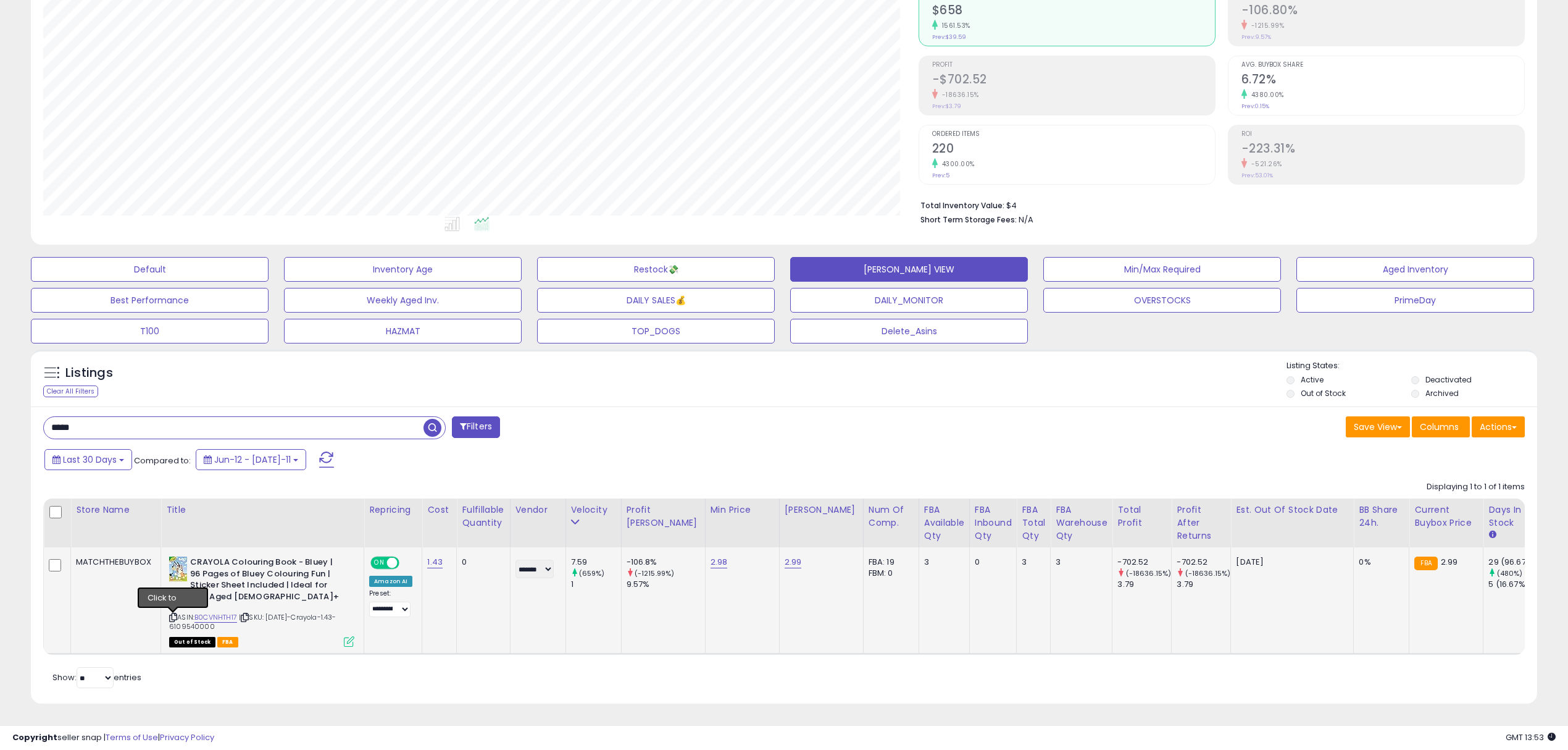
drag, startPoint x: 174, startPoint y: 606, endPoint x: 183, endPoint y: 594, distance: 15.0
click at [174, 614] on icon at bounding box center [173, 617] width 8 height 7
click at [1177, 556] on div "-702.52" at bounding box center [1203, 562] width 53 height 11
click at [857, 418] on div "Save View Save As New View Update Current View Columns Actions Import Export Vi…" at bounding box center [1159, 428] width 750 height 24
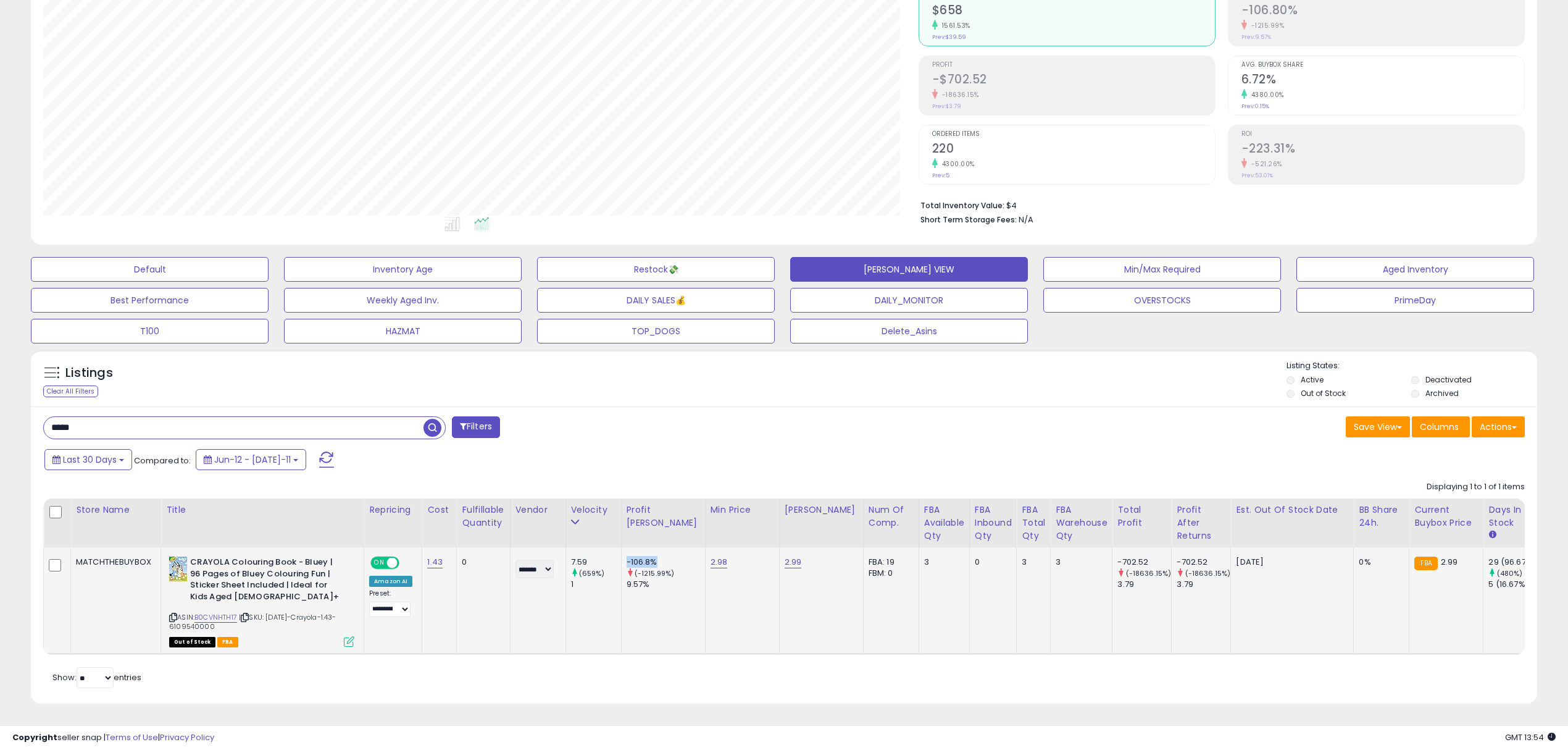
drag, startPoint x: 664, startPoint y: 551, endPoint x: 624, endPoint y: 546, distance: 40.3
click at [626, 556] on div "-106.8%" at bounding box center [666, 562] width 78 height 11
click at [472, 420] on button "Filters" at bounding box center [476, 427] width 48 height 22
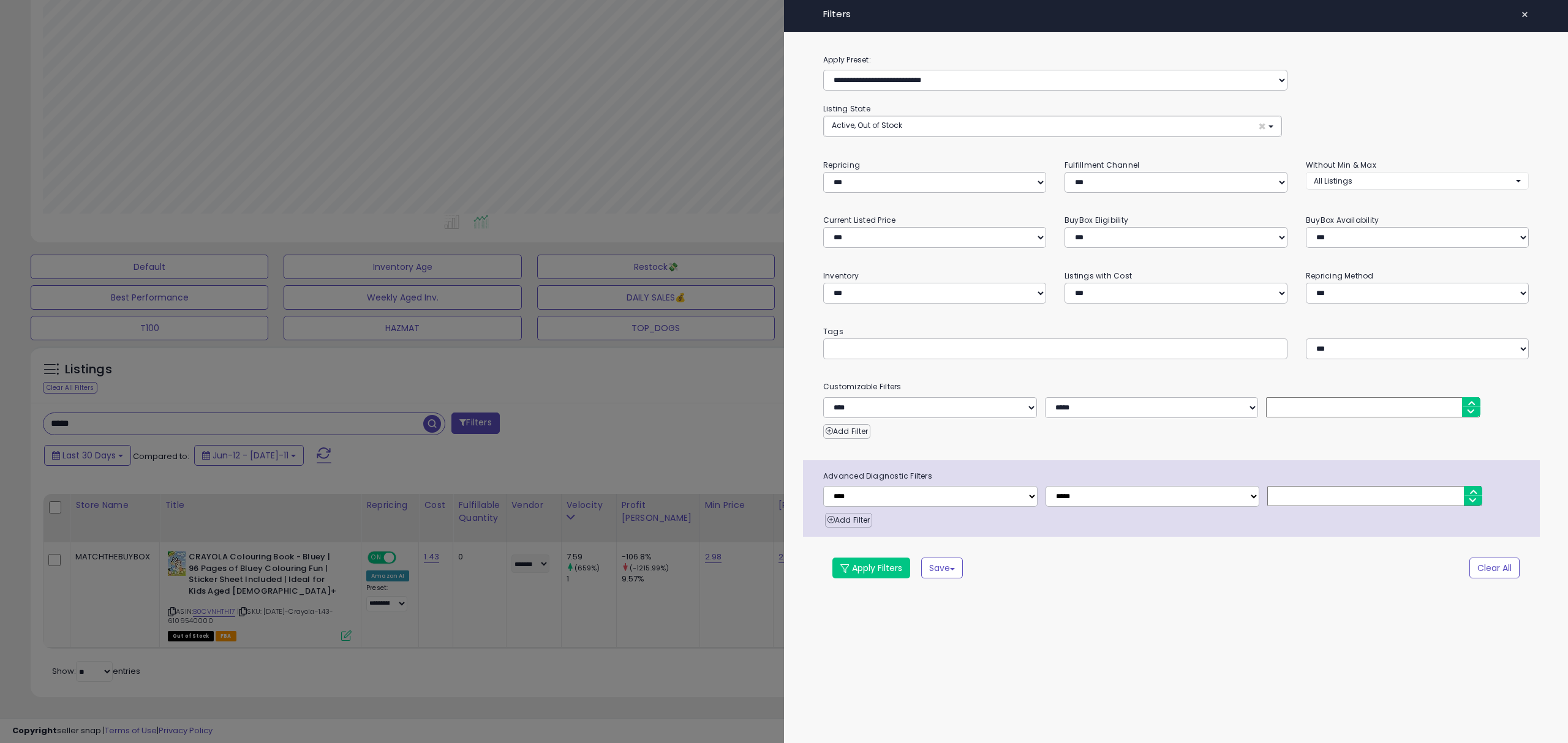
click at [635, 410] on div at bounding box center [784, 372] width 1568 height 743
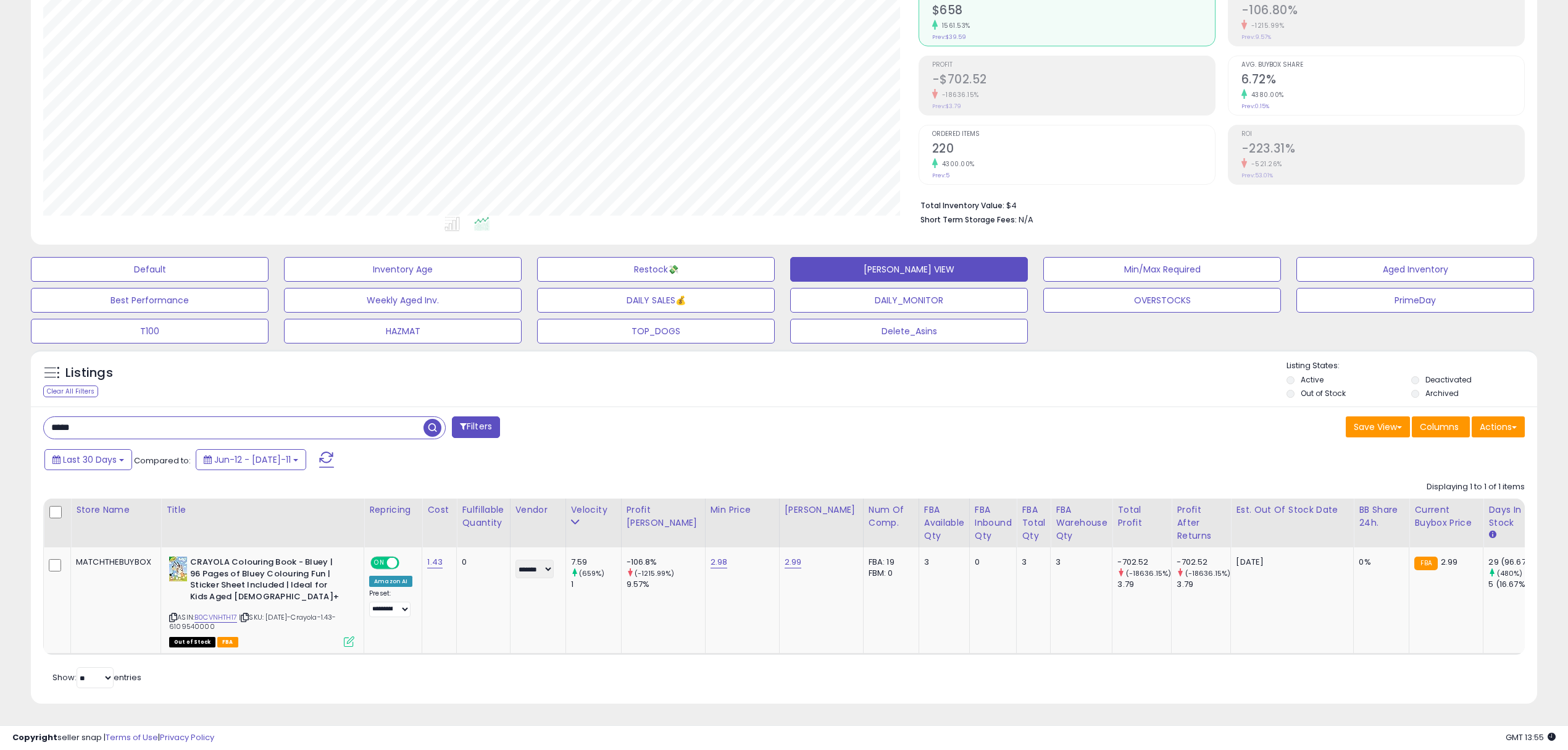
scroll to position [146, 0]
click at [737, 447] on div "Last 30 Days Compared to: Jun-12 - [DATE]-11" at bounding box center [597, 461] width 1111 height 28
click at [393, 417] on input "*****" at bounding box center [233, 428] width 379 height 22
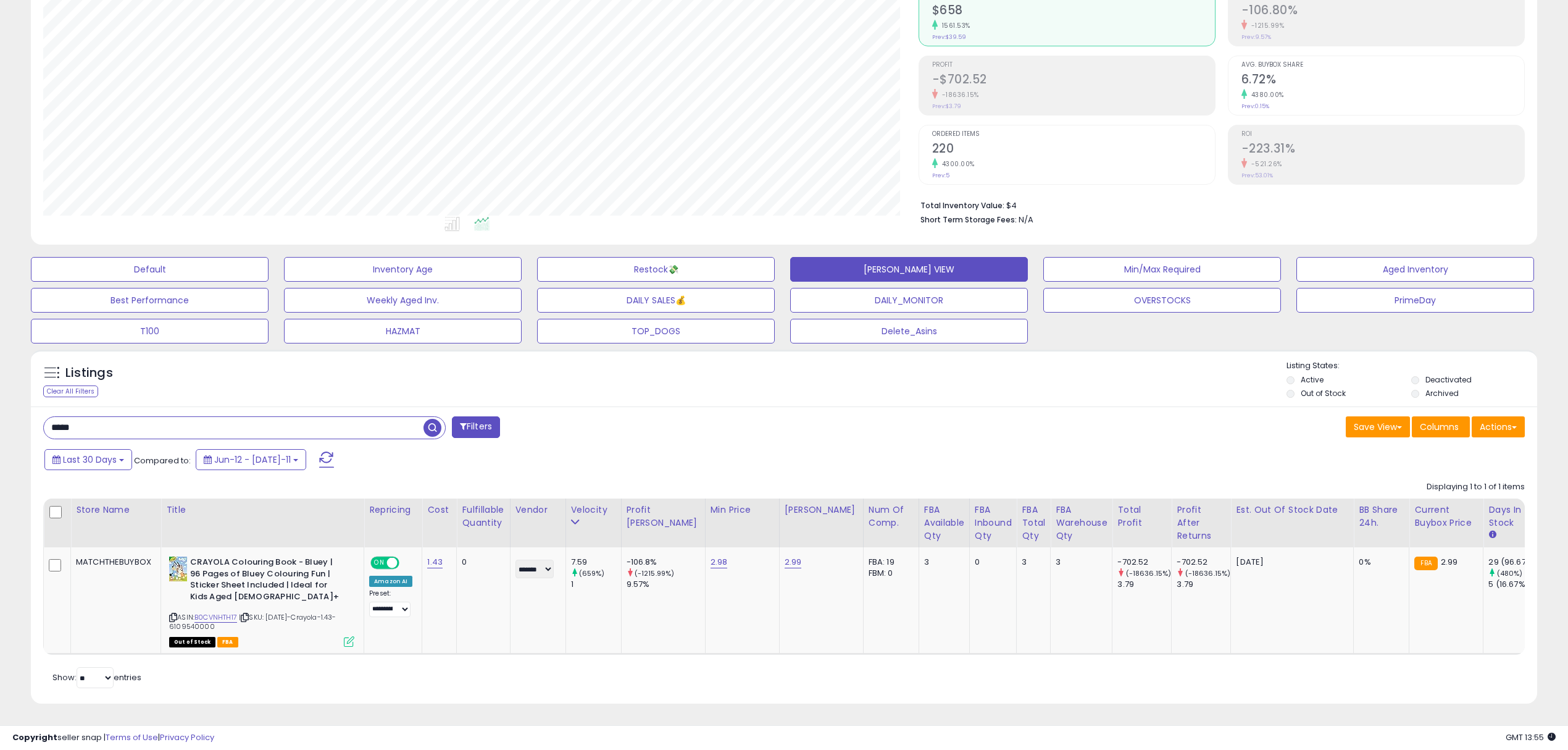
click at [393, 417] on input "*****" at bounding box center [233, 428] width 379 height 22
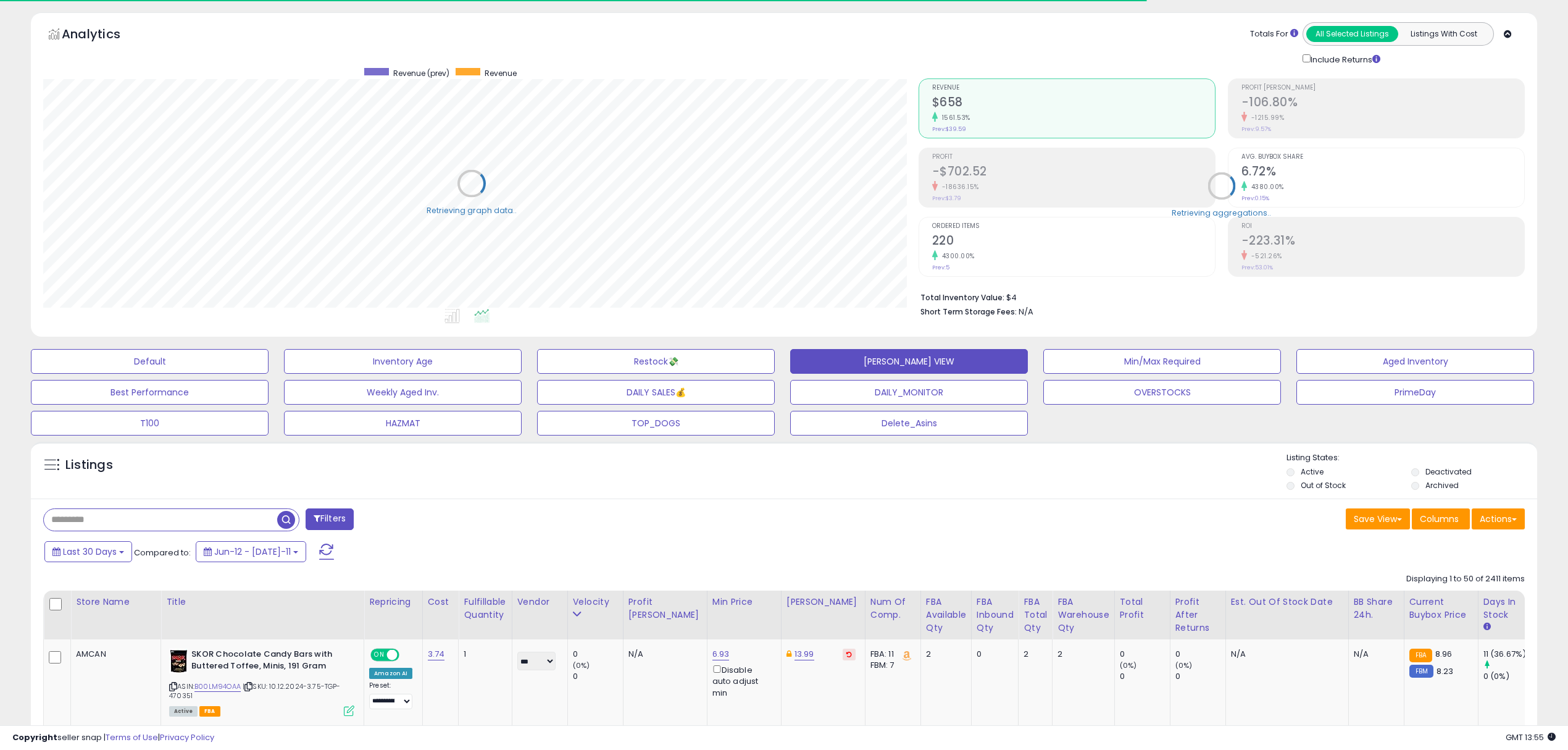
scroll to position [617605, 616573]
drag, startPoint x: 1155, startPoint y: 618, endPoint x: 1030, endPoint y: 566, distance: 135.4
click at [1176, 617] on div "Profit After Returns" at bounding box center [1198, 615] width 45 height 39
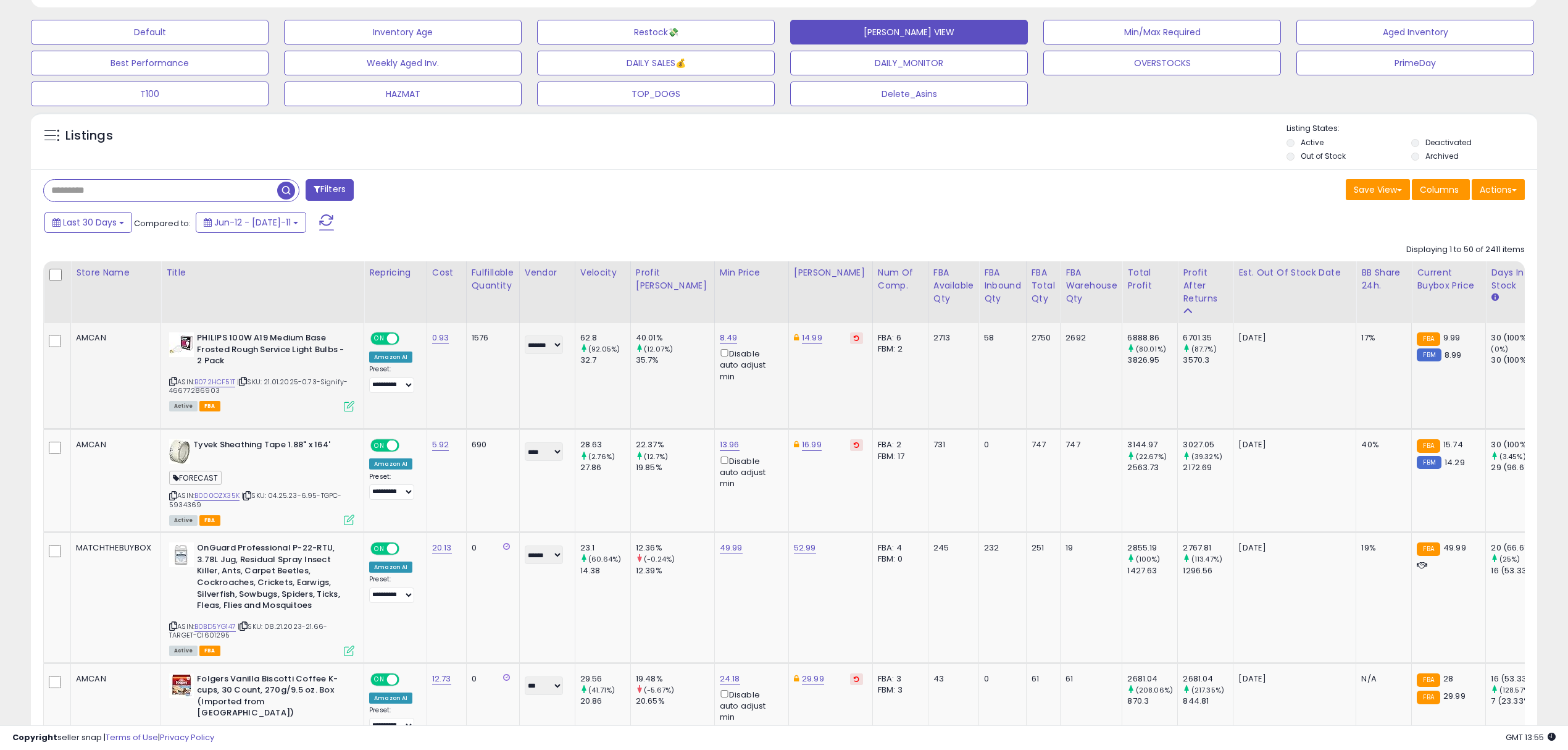
scroll to position [535, 0]
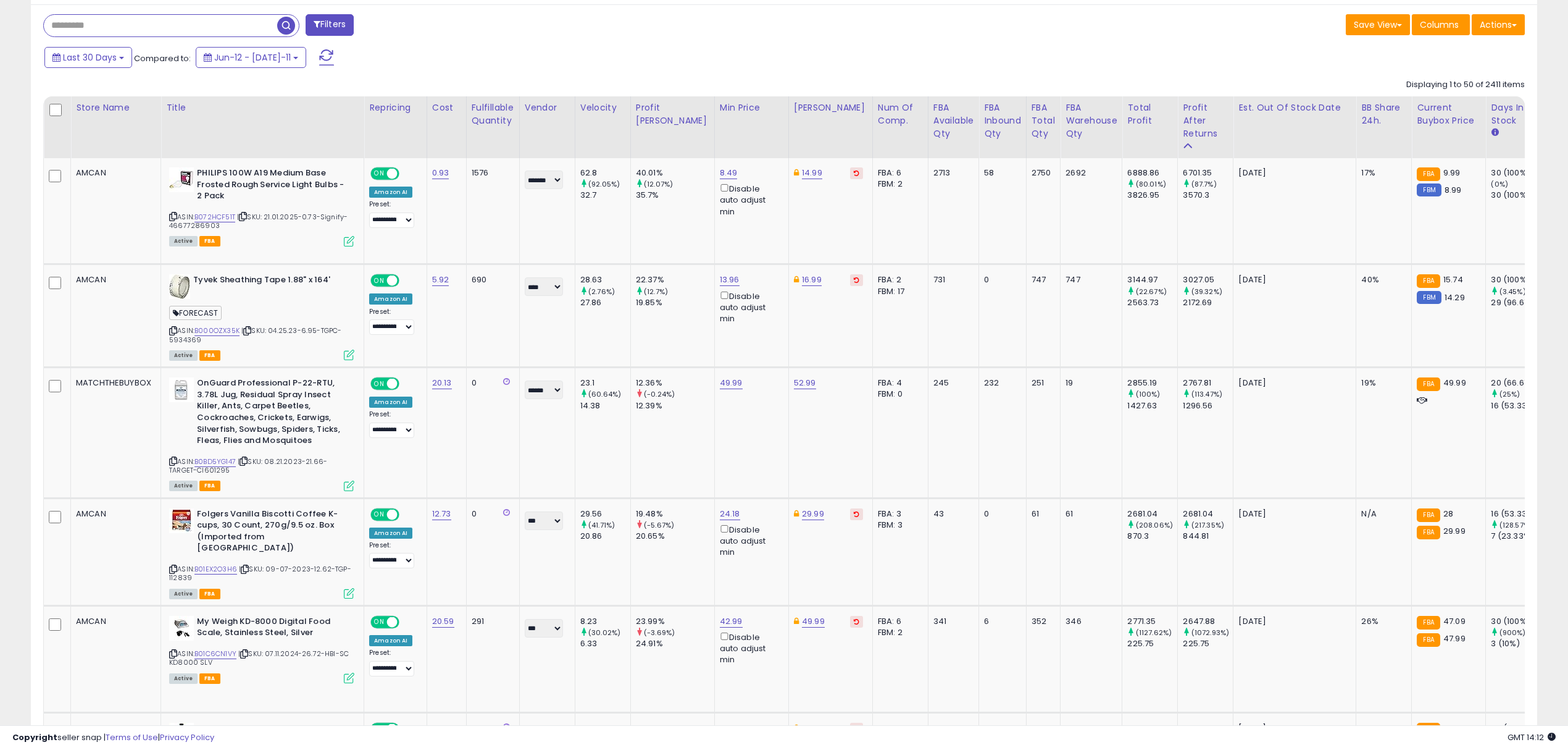
click at [612, 53] on div "Last 30 Days Compared to: Jun-12 - [DATE]-11" at bounding box center [597, 59] width 1111 height 28
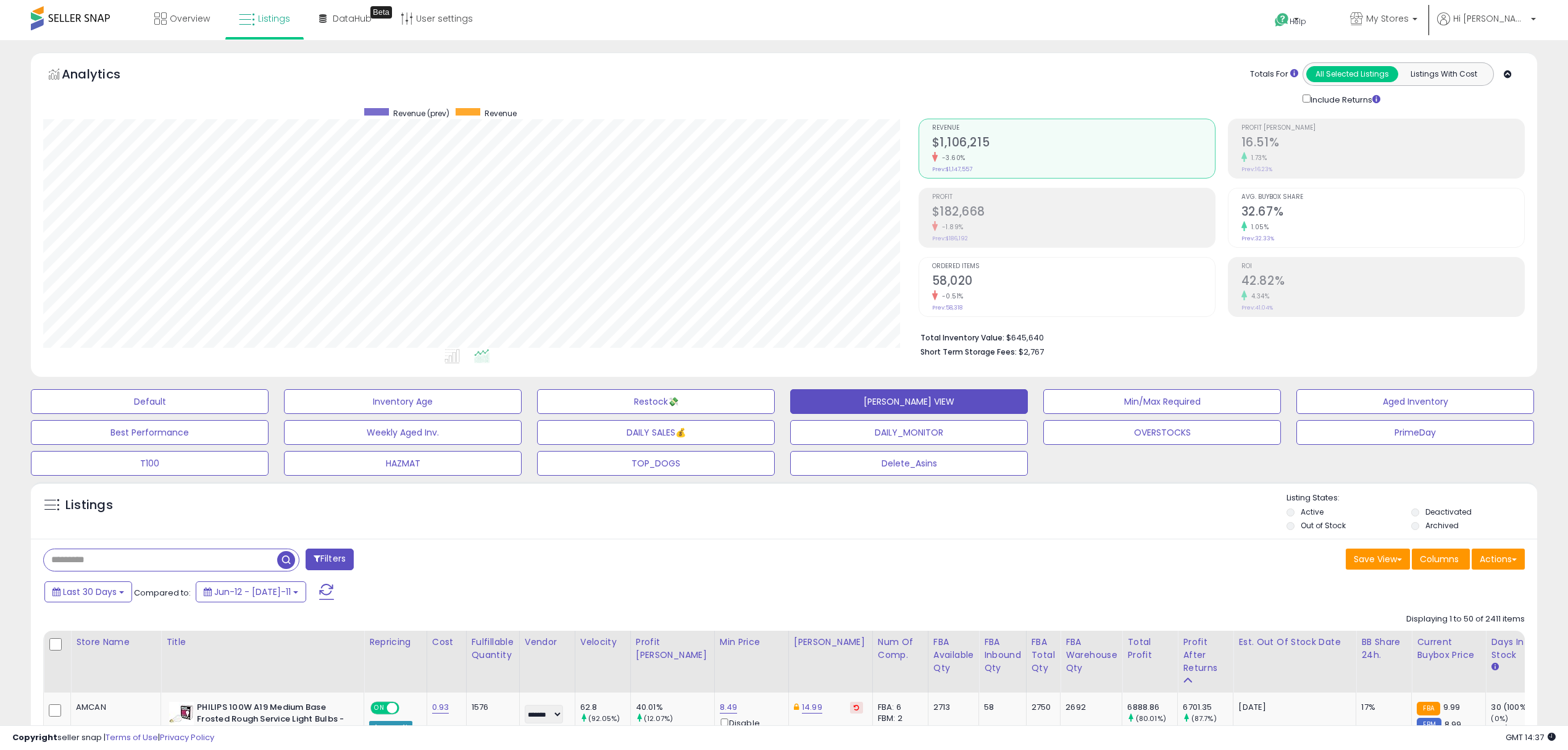
click at [897, 564] on div "Save View Save As New View Update Current View Columns Actions Import Export Vi…" at bounding box center [1159, 561] width 750 height 24
click at [342, 26] on link "DataHub Beta" at bounding box center [345, 18] width 71 height 37
